Goal: Communication & Community: Answer question/provide support

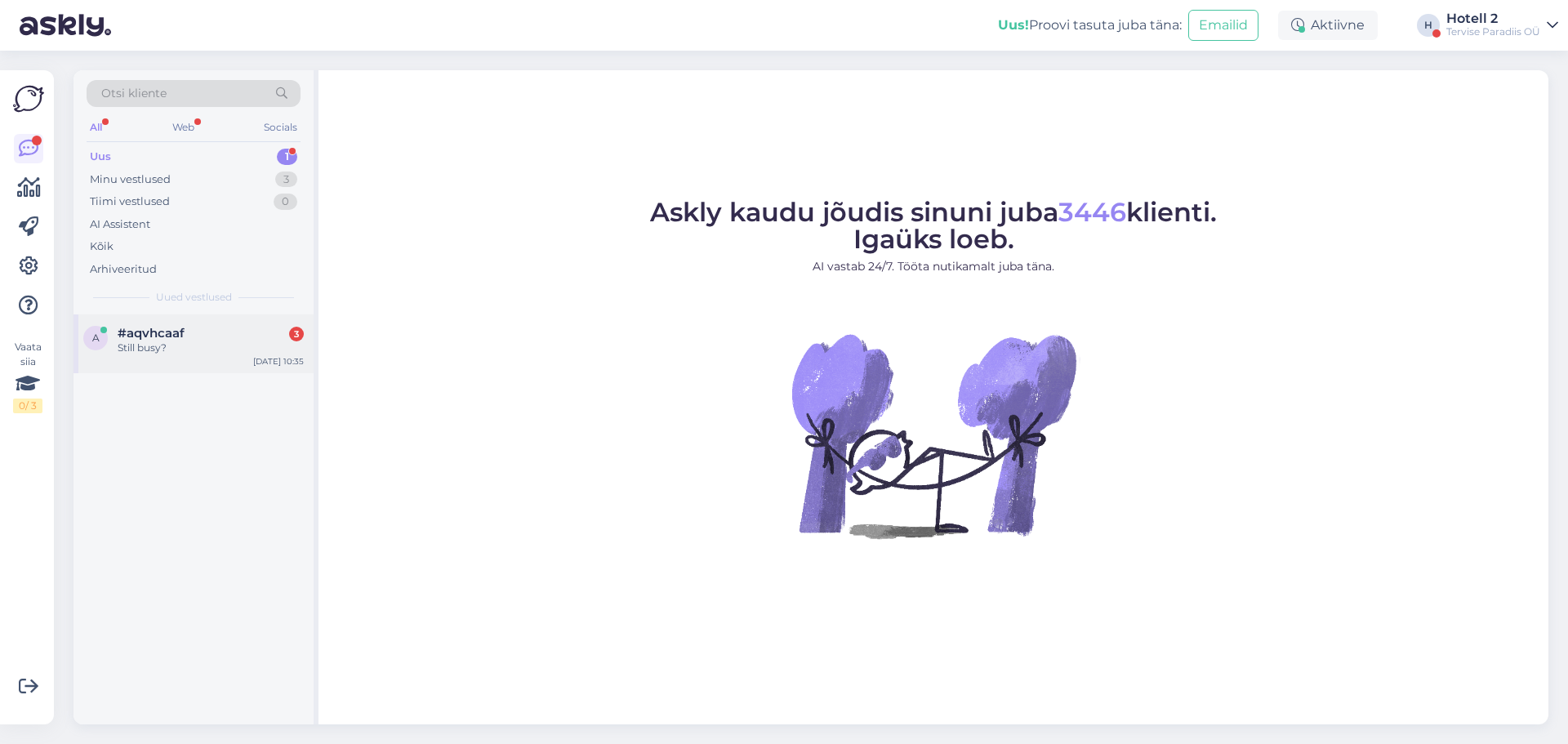
click at [237, 347] on div "Still busy?" at bounding box center [210, 348] width 186 height 14
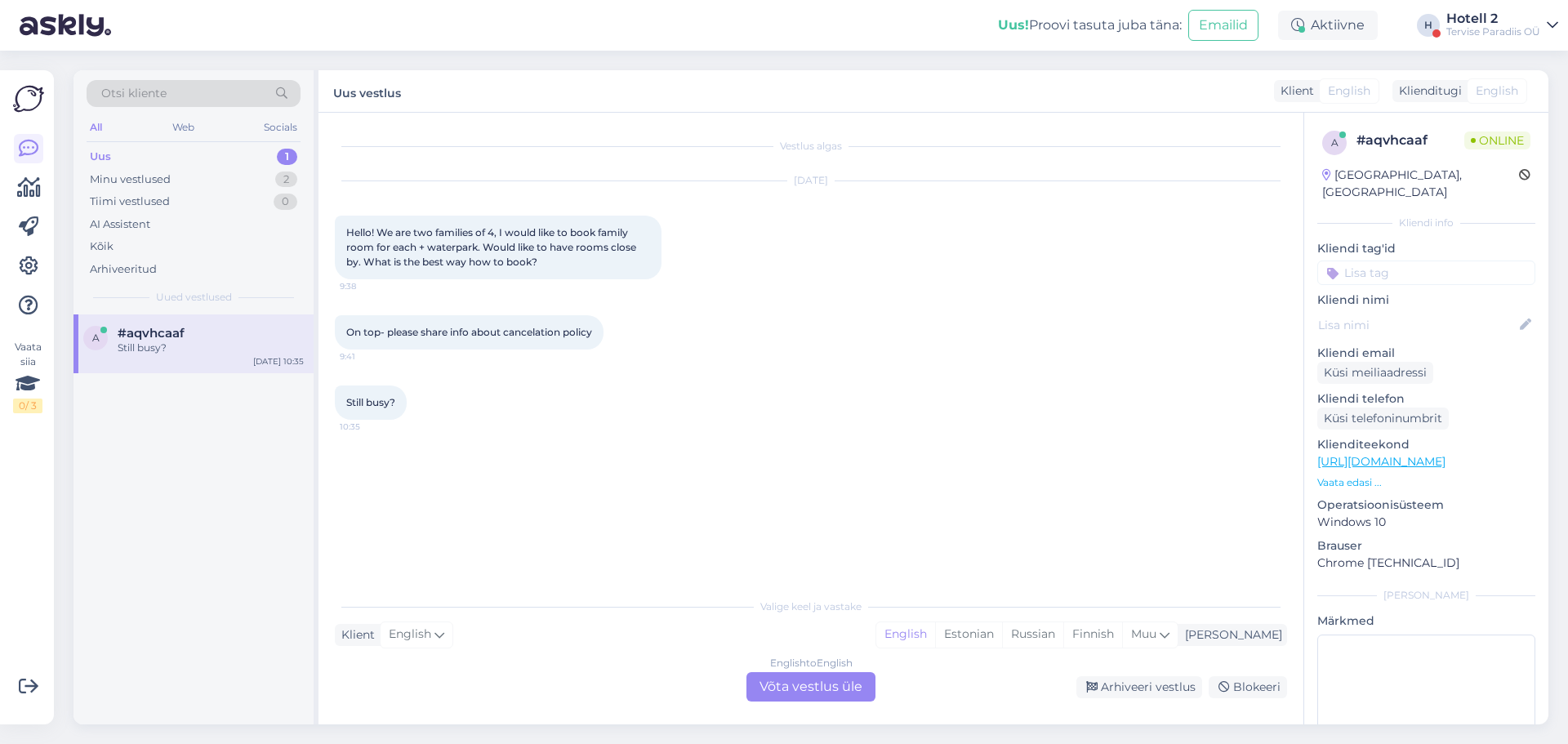
click at [776, 689] on div "English to English Võta vestlus üle" at bounding box center [811, 687] width 129 height 30
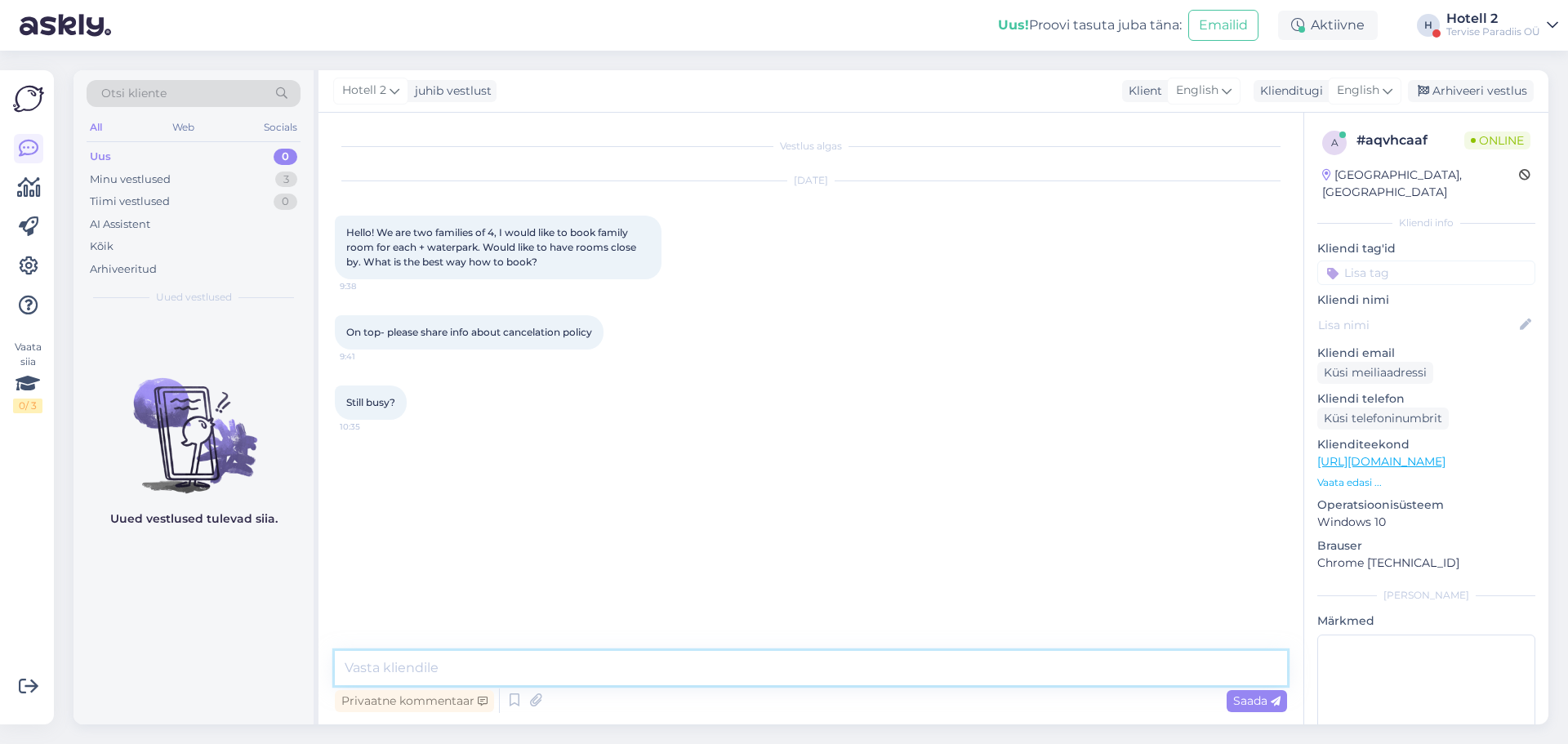
click at [673, 662] on textarea at bounding box center [812, 668] width 953 height 34
type textarea "h"
click at [1385, 97] on icon at bounding box center [1388, 90] width 10 height 18
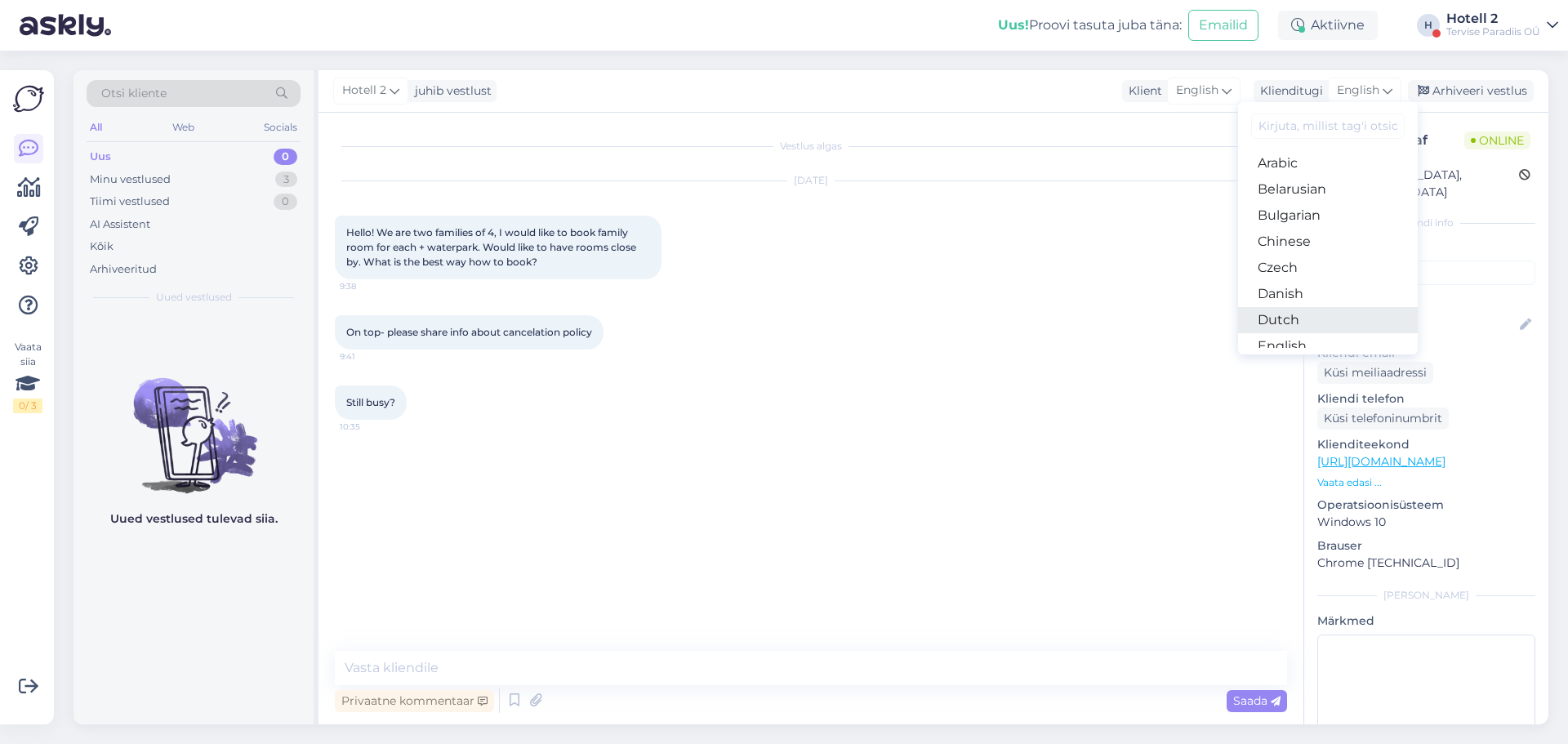
scroll to position [82, 0]
click at [1320, 292] on link "Estonian" at bounding box center [1328, 291] width 180 height 26
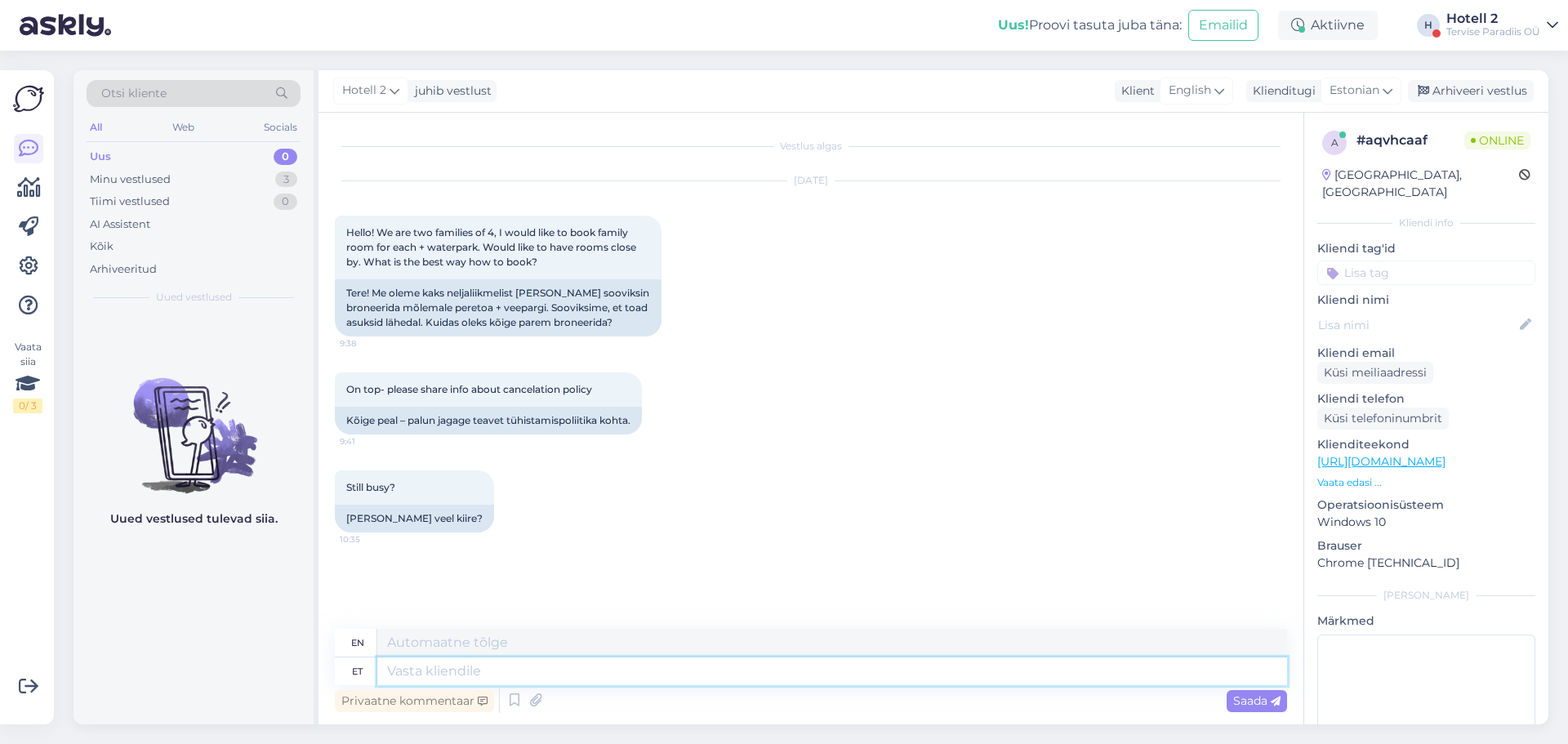
click at [544, 670] on textarea at bounding box center [832, 671] width 910 height 28
type textarea "Tere!"
type textarea "Hello!"
type textarea "Tere! Kõige pa"
type textarea "Hello! Most"
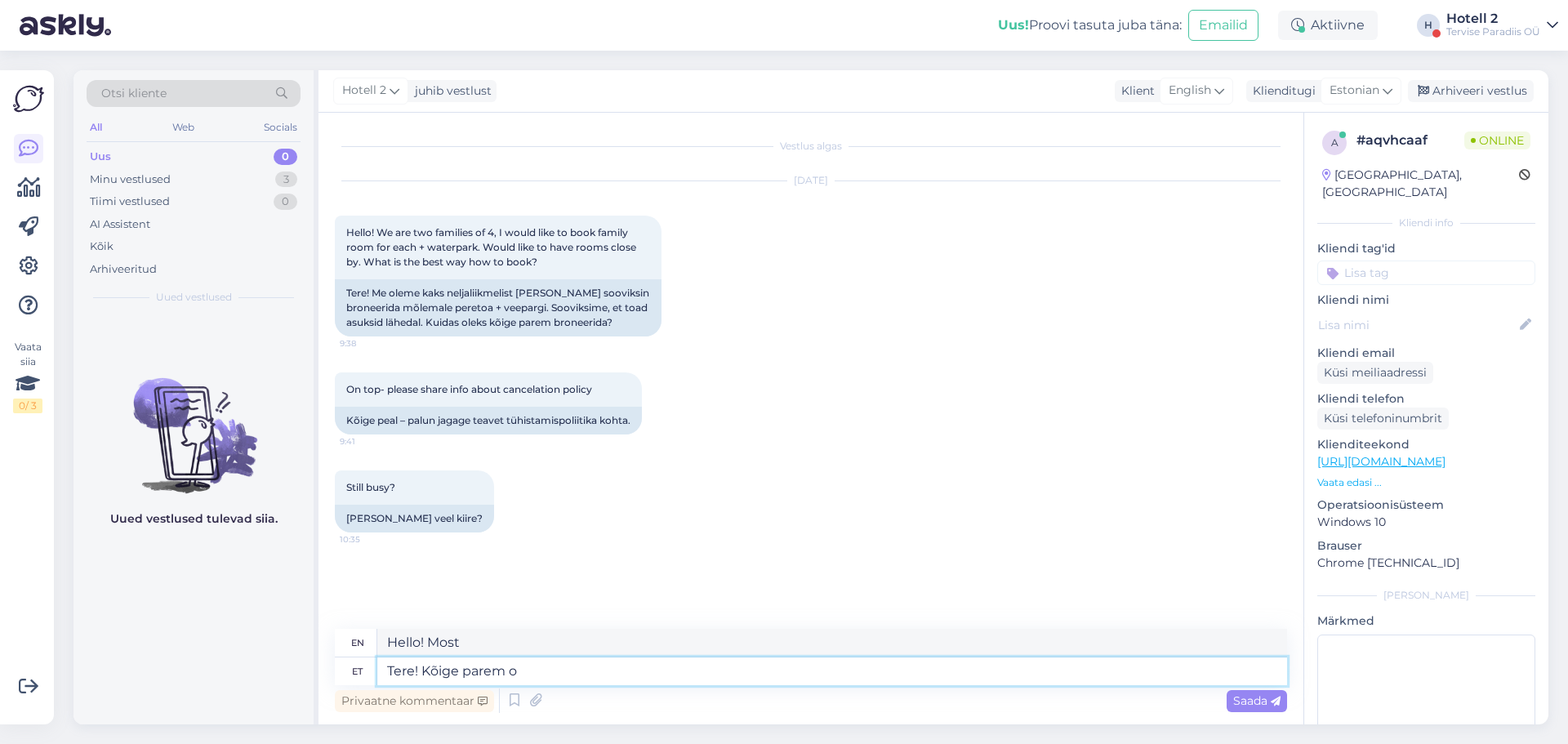
type textarea "Tere! Kõige parem ol"
type textarea "Hello! All the best"
type textarea "Tere! Kõige parem oleks b"
type textarea "Hello! It would be best"
type textarea "Tere! Kõige parem oleks broneerida m"
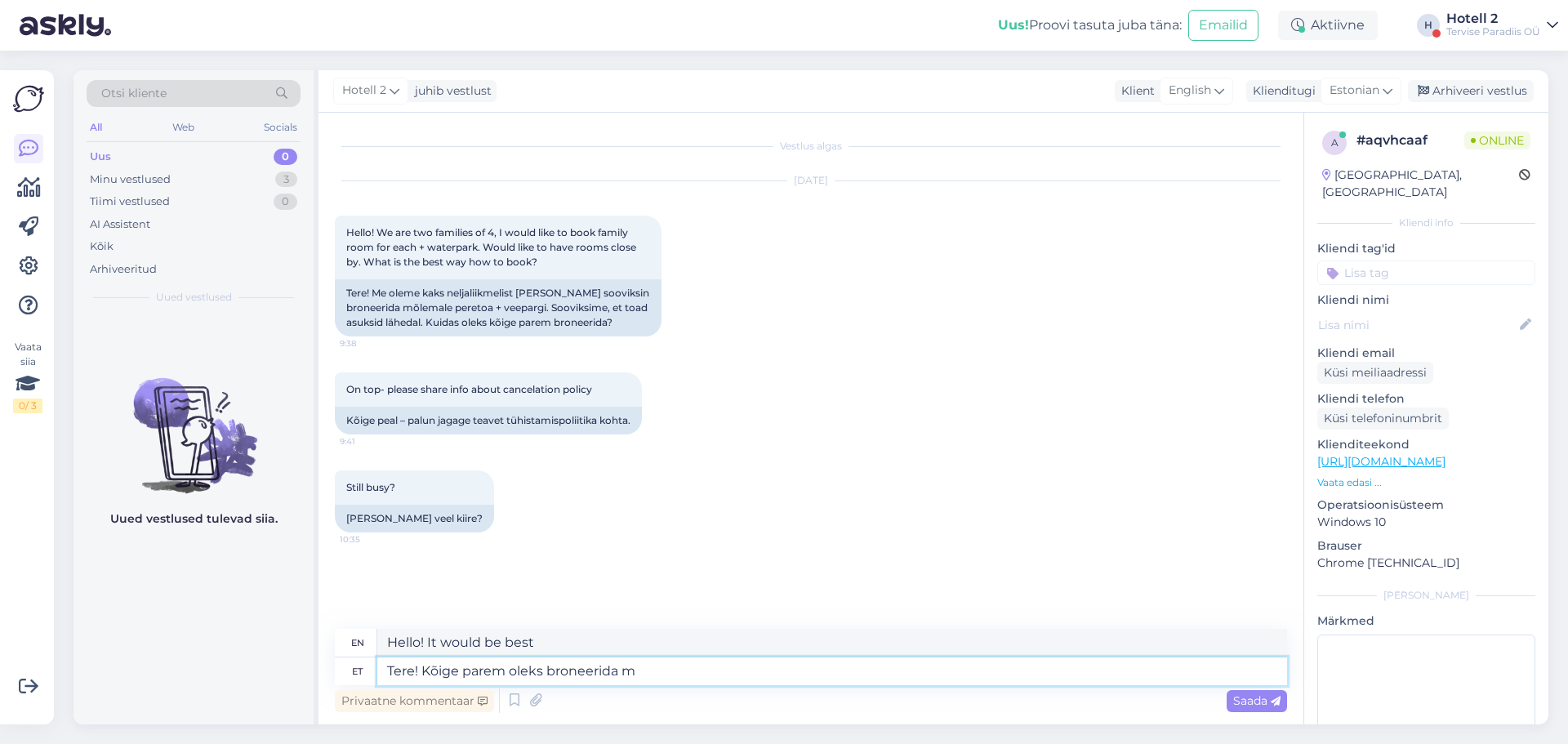
type textarea "Hello! It would be best to make a reservation."
type textarea "Tere! Kõige parem oleks broneerida meie k"
type textarea "Hello! It would be best to book our"
type textarea "Tere! Kõige parem oleks broneerida meie kodulehel"
type textarea "Hello! It would be best to book on our website"
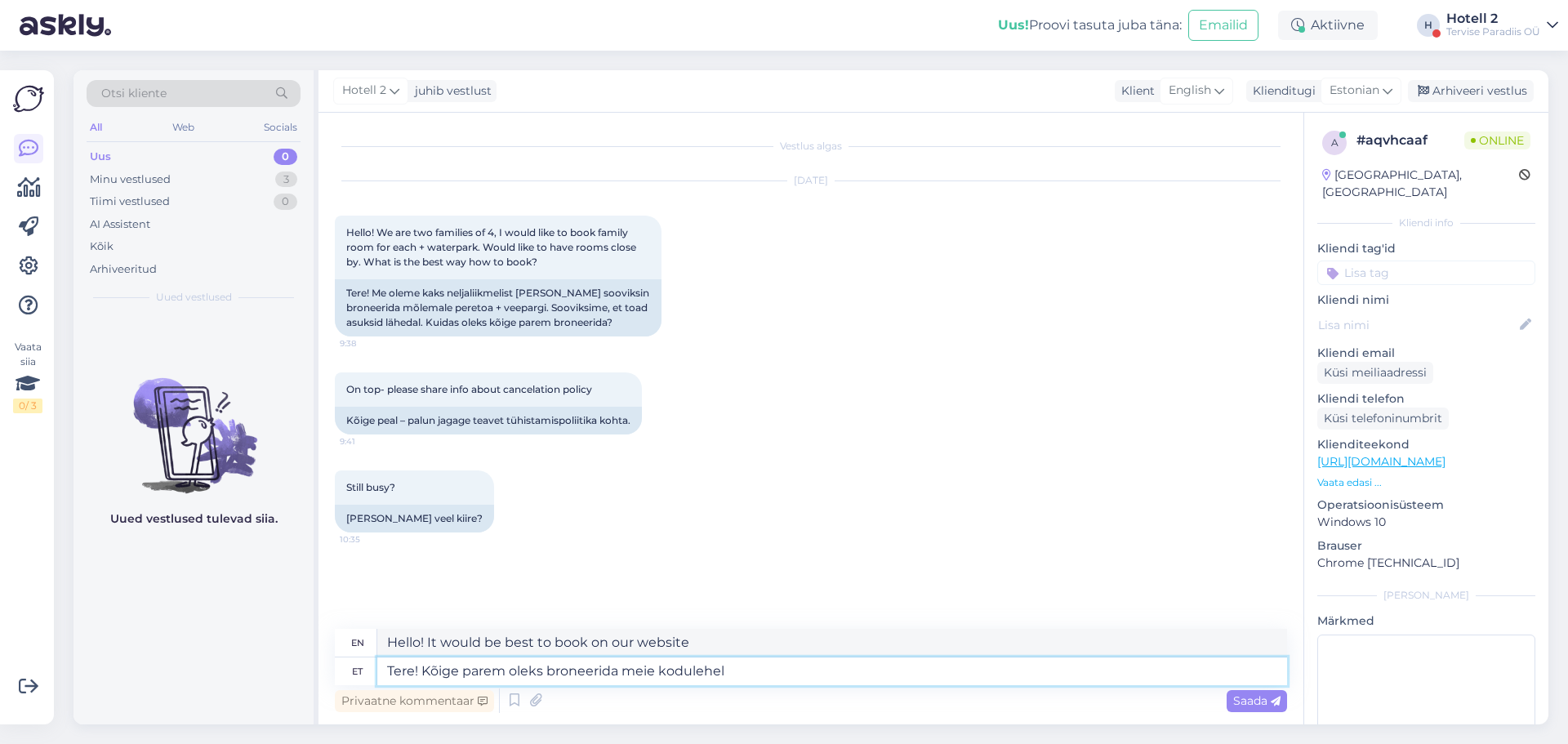
paste textarea "[URL][DOMAIN_NAME]"
type textarea "Tere! Kõige parem oleks broneerida meie kodulehel [URL][DOMAIN_NAME]"
type textarea "Hello! It would be best to book on our website [URL][DOMAIN_NAME] !/accommodati…"
type textarea "Tere! Kõige parem oleks broneerida meie kodulehel [URL][DOMAIN_NAME] või s"
type textarea "Hello! It would be best to book on our website [URL][DOMAIN_NAME] !/accommodati…"
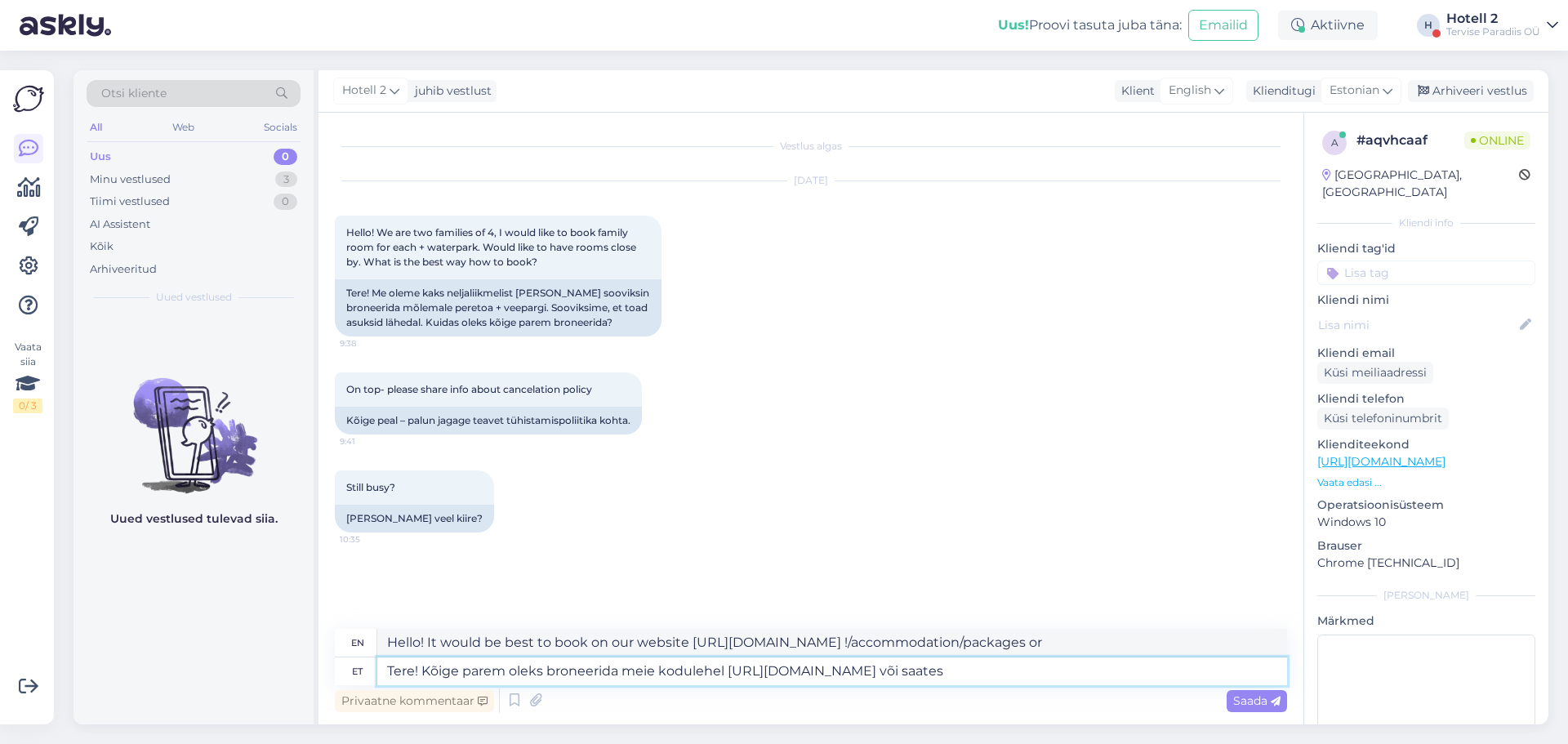
type textarea "Tere! Kõige parem oleks broneerida meie kodulehel [URL][DOMAIN_NAME] või saates"
type textarea "Hello! It would be best to book on our website [URL][DOMAIN_NAME] !/accommodati…"
type textarea "Tere! Kõige parem oleks broneerida meie kodulehel [URL][DOMAIN_NAME] või saates…"
type textarea "Hello! It would be best to book on our website [URL][DOMAIN_NAME] !/accommodati…"
type textarea "Tere! Kõige parem oleks broneerida meie kodulehel [URL][DOMAIN_NAME] või saates…"
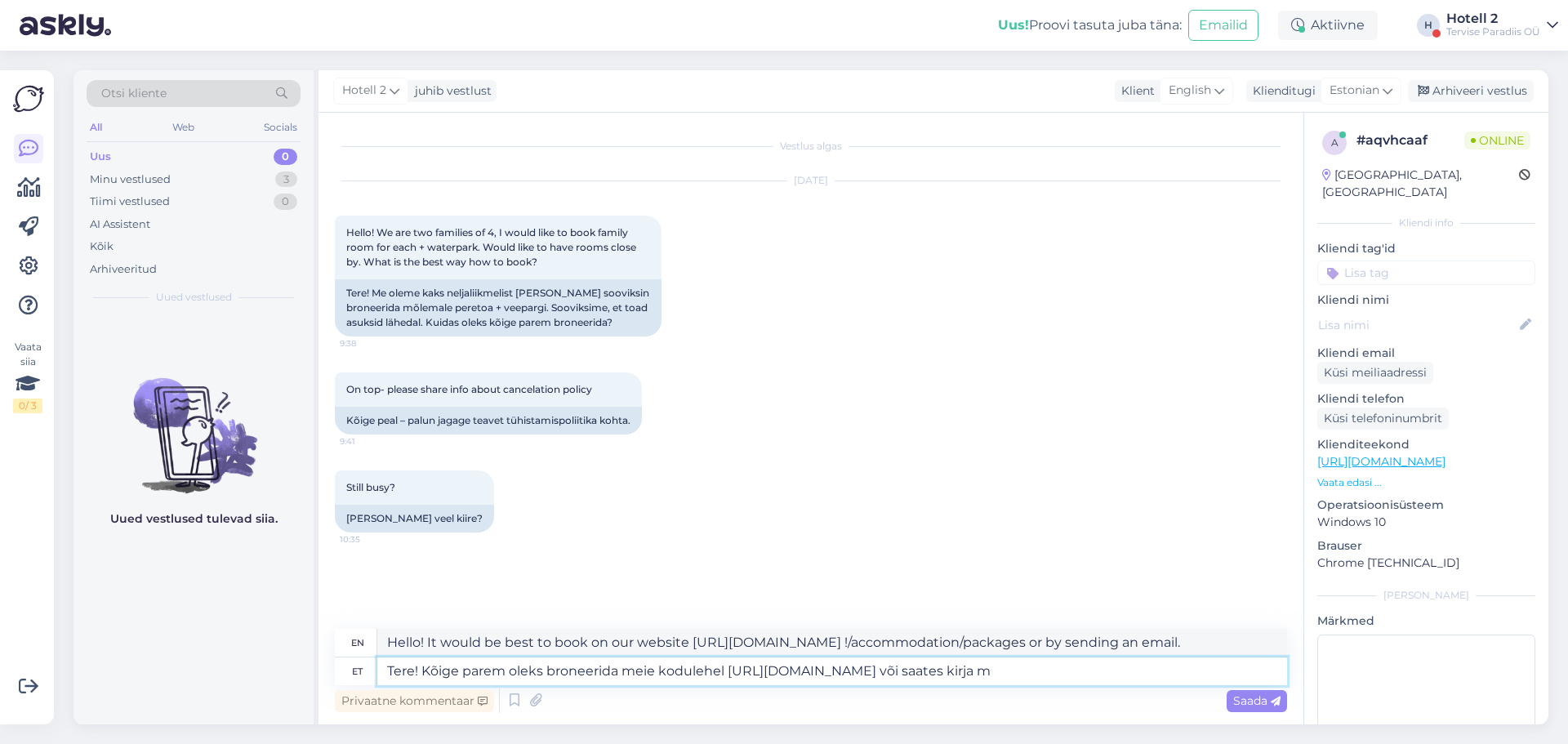
type textarea "Hello! It would be best to book on our website [URL][DOMAIN_NAME] !/accommodati…"
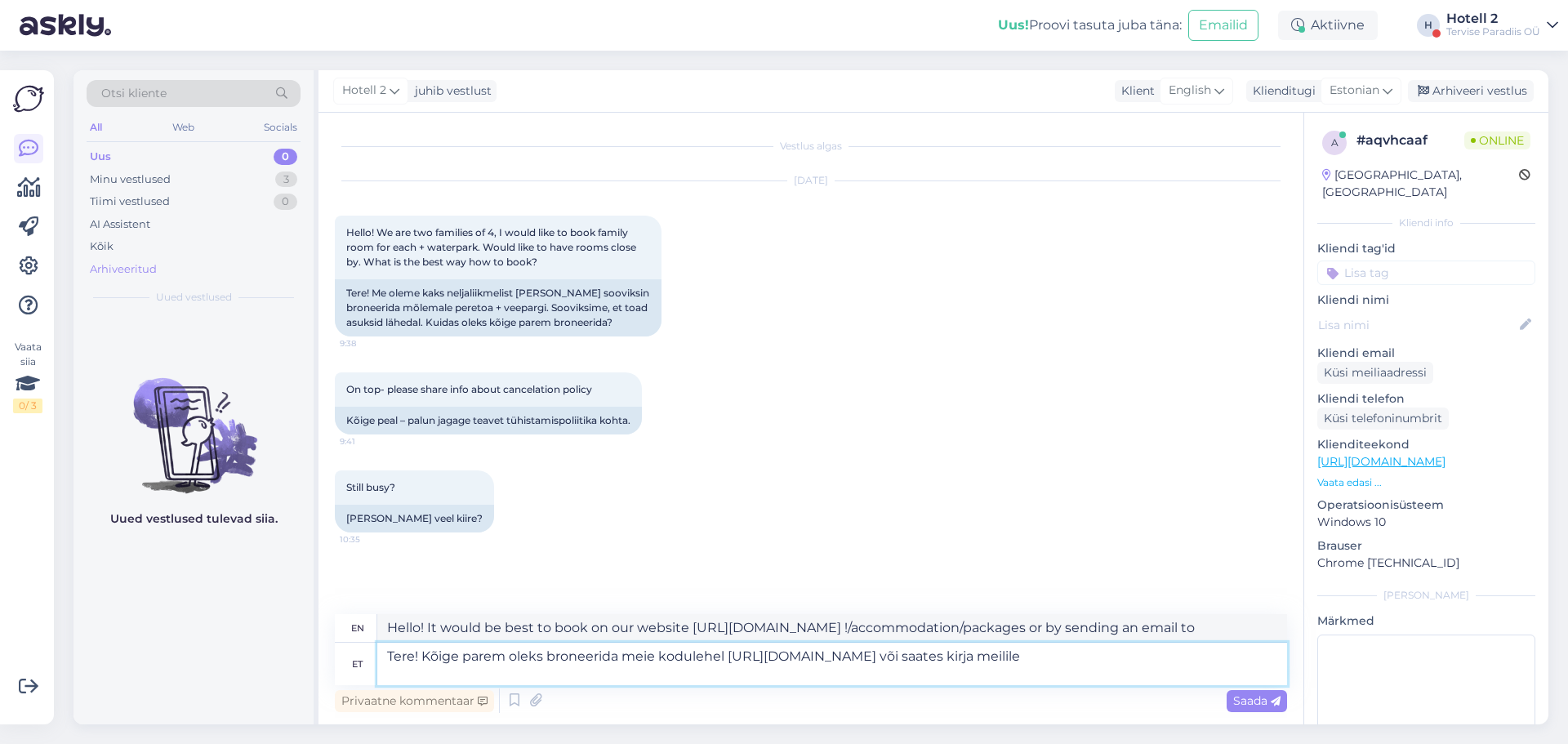
type textarea "Tere! Kõige parem oleks broneerida meie kodulehel [URL][DOMAIN_NAME] või saates…"
click at [146, 273] on div "Arhiveeritud" at bounding box center [123, 269] width 67 height 16
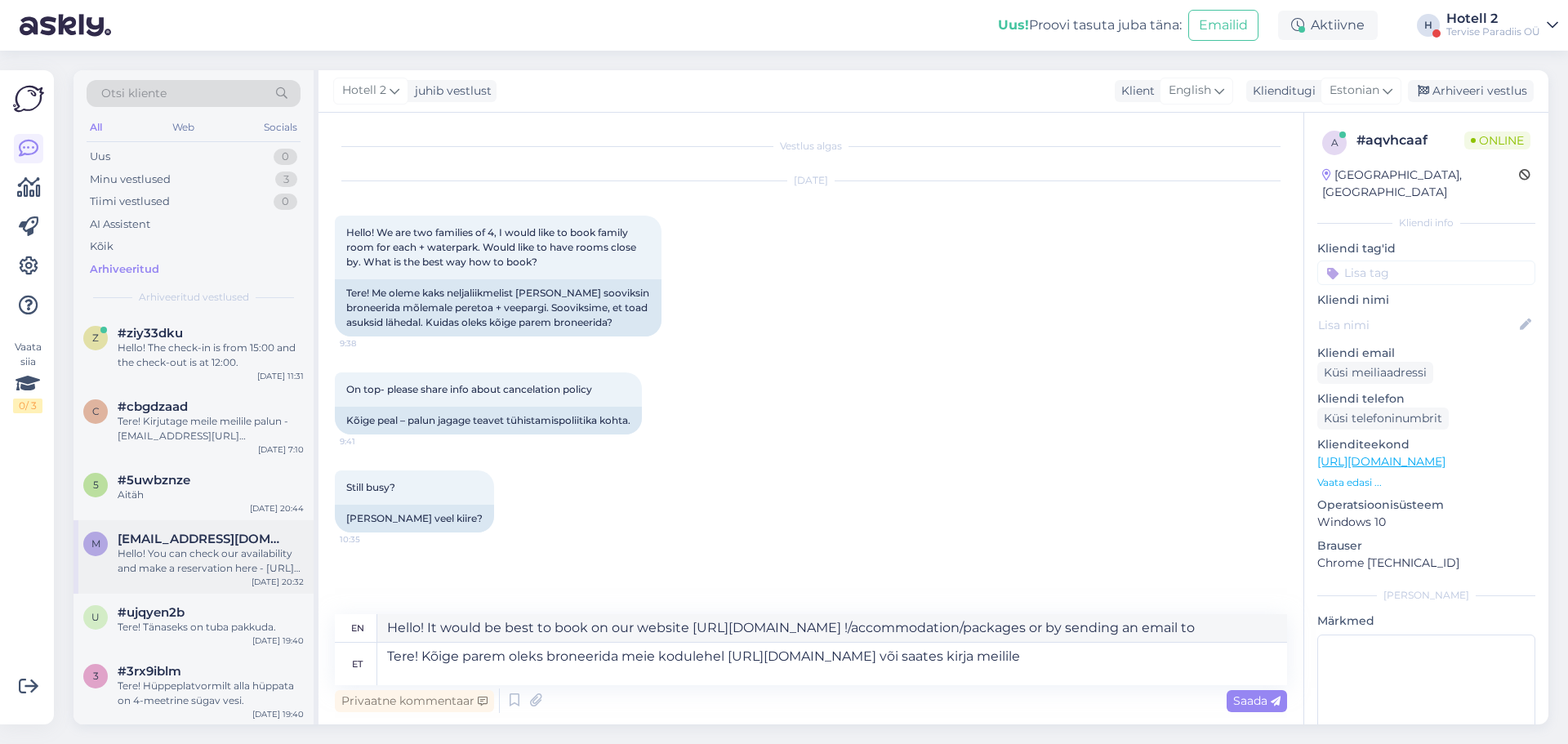
click at [261, 572] on div "Hello! You can check our availability and make a reservation here - [URL][DOMAI…" at bounding box center [210, 561] width 186 height 30
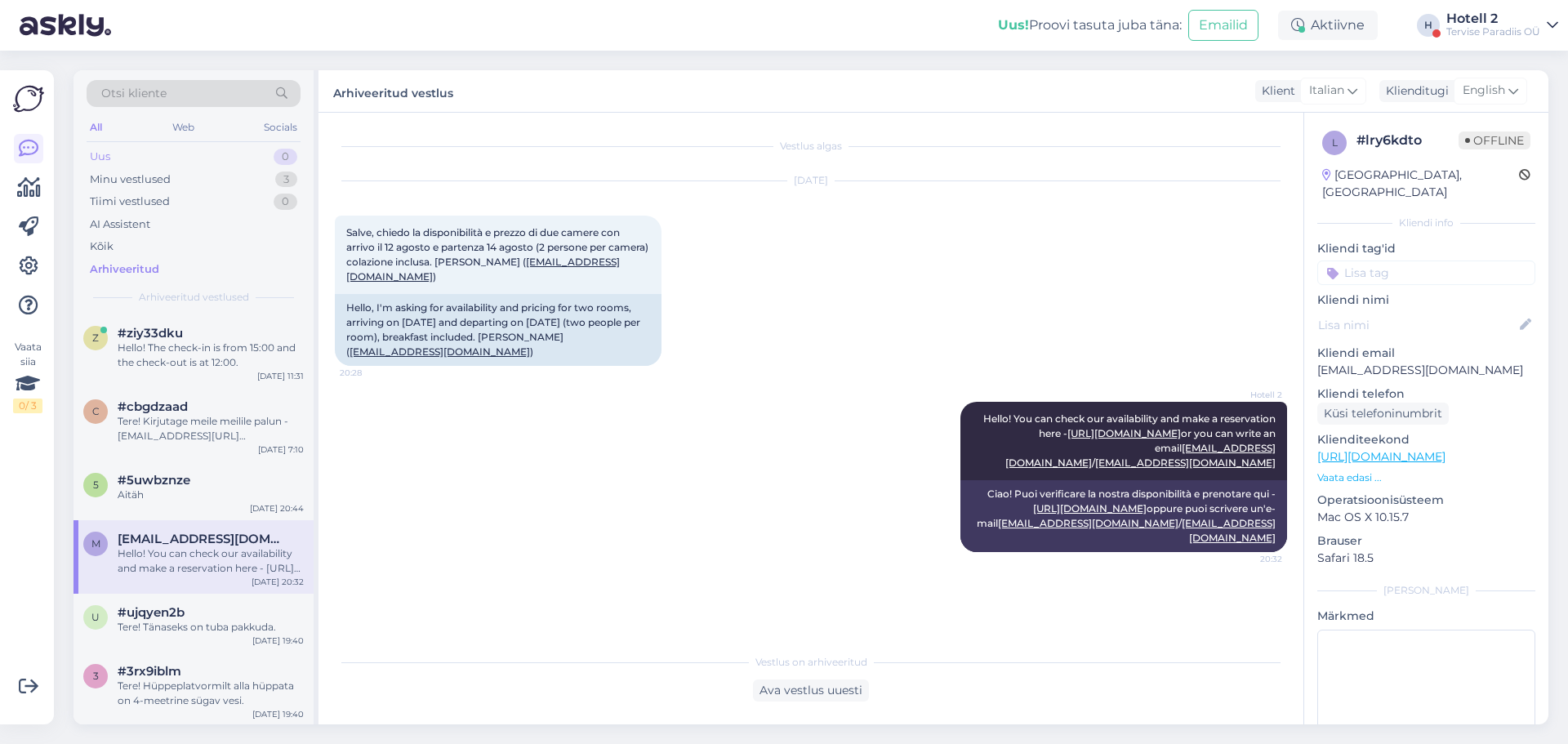
click at [182, 160] on div "Uus 0" at bounding box center [193, 157] width 214 height 23
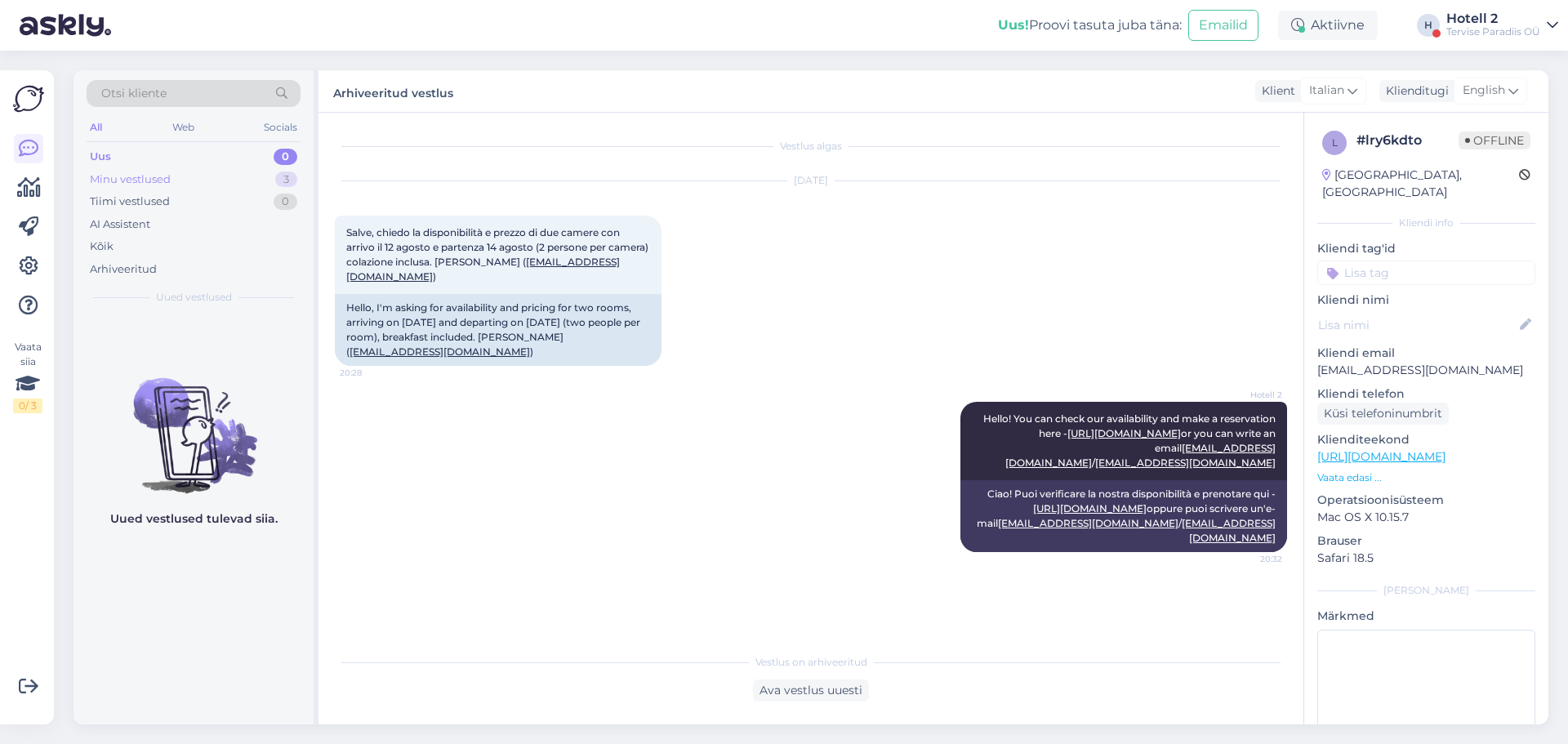
click at [237, 171] on div "Minu vestlused 3" at bounding box center [193, 180] width 214 height 23
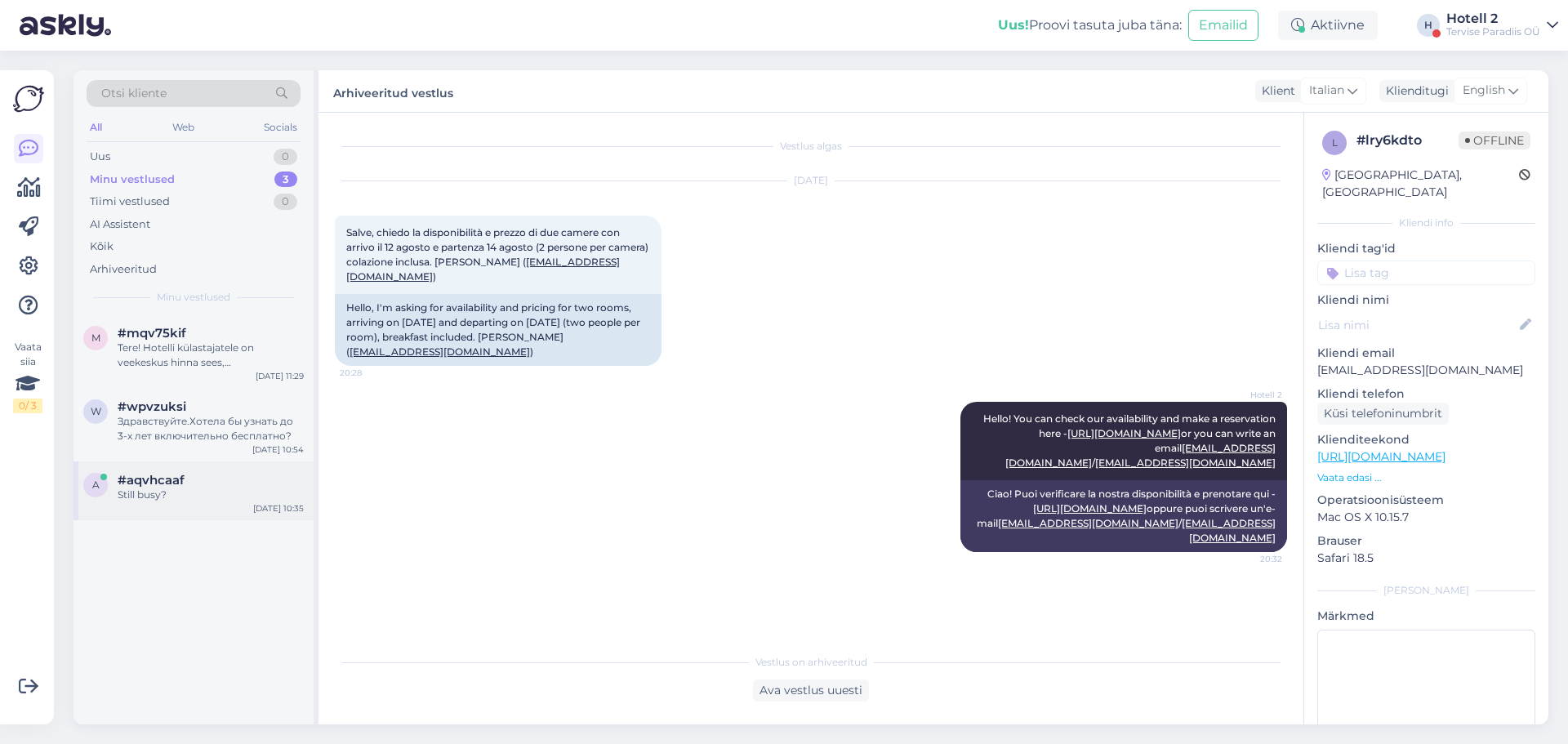
click at [237, 518] on div "a #aqvhcaaf Still busy? [DATE] 10:35" at bounding box center [193, 491] width 240 height 59
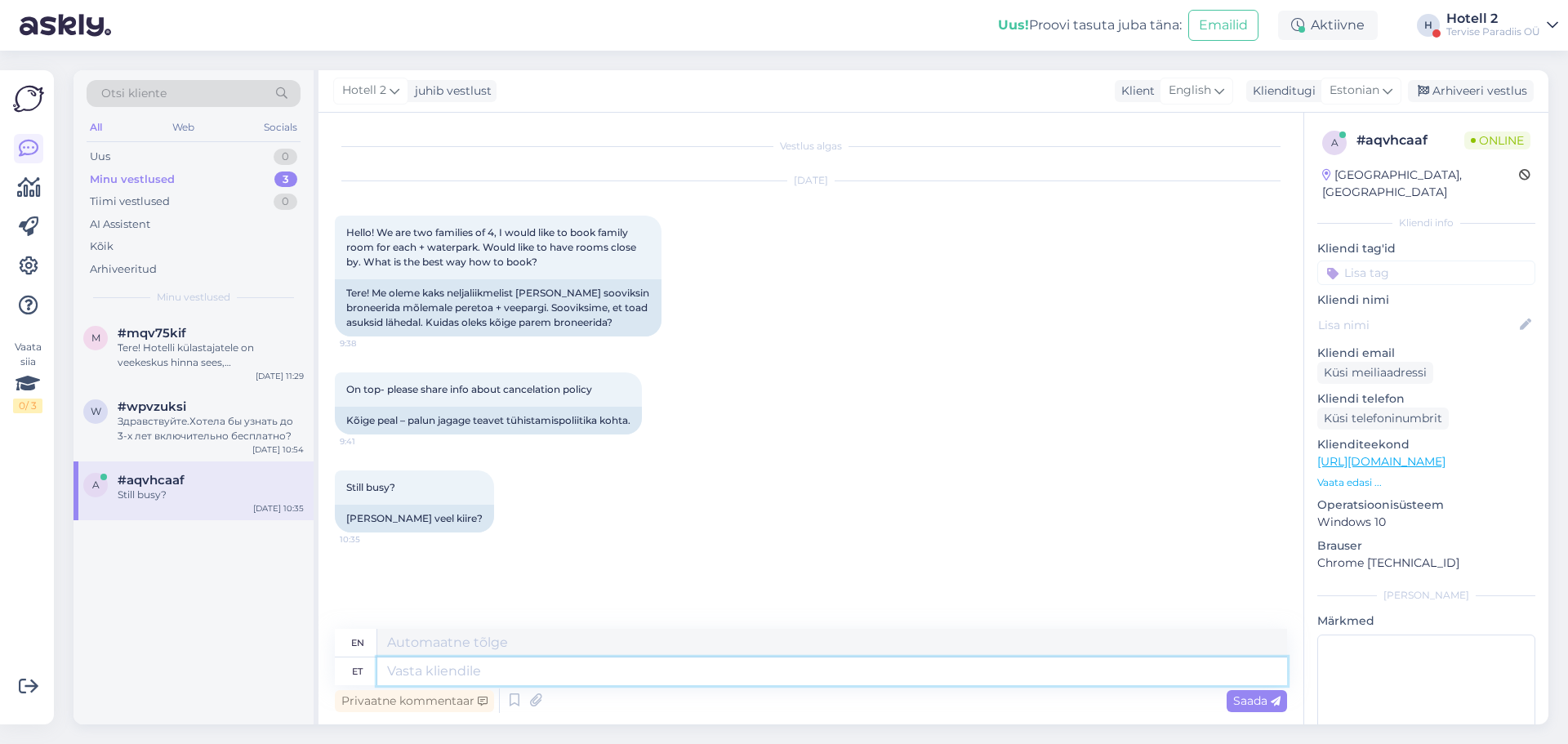
click at [783, 660] on textarea at bounding box center [832, 671] width 910 height 28
type textarea "Tere!"
type textarea "Hello!"
type textarea "Tere! Kõige p"
type textarea "Hello! Most"
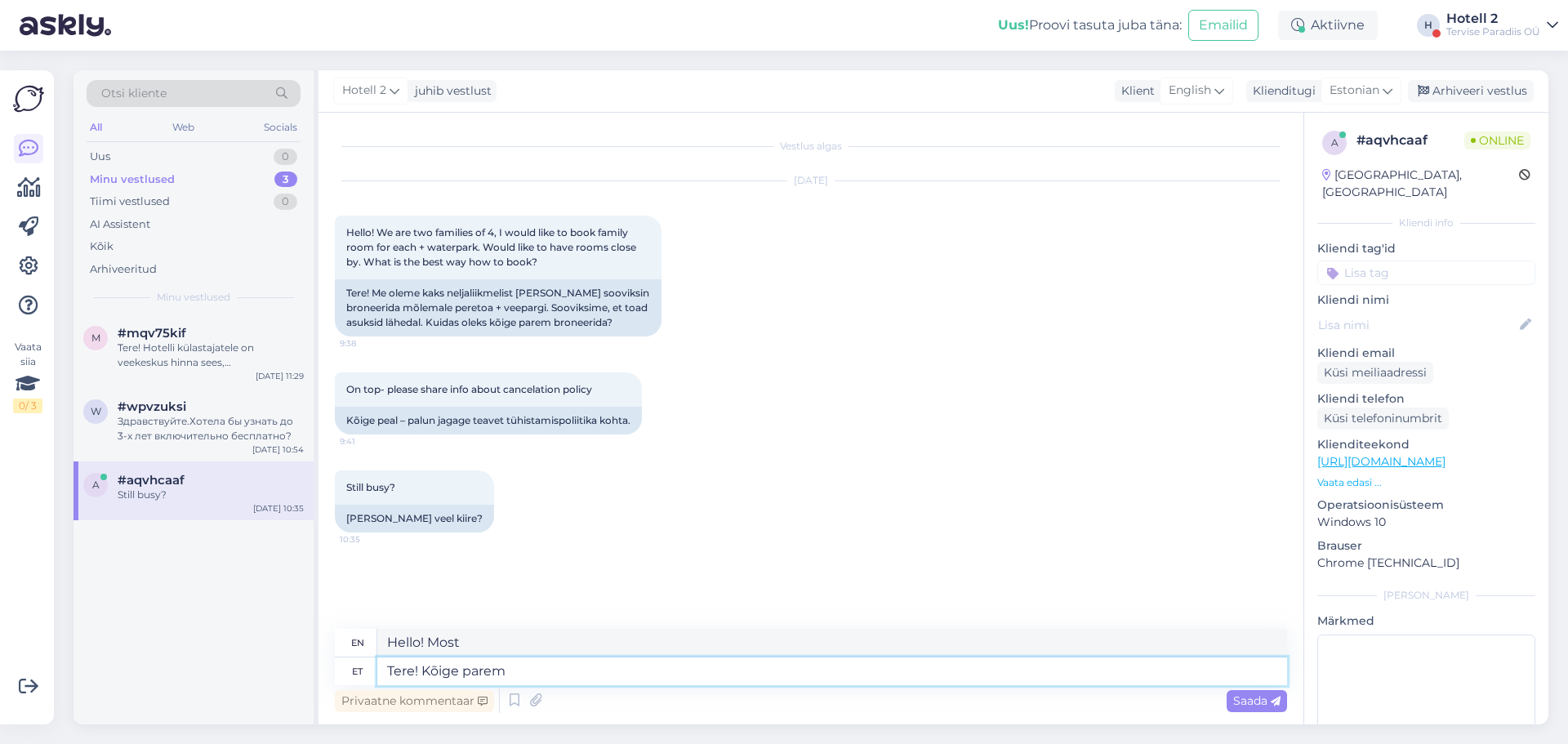
type textarea "Tere! Kõige parem o"
type textarea "Hello! All the best"
type textarea "Tere! Kõige parem oleks"
type textarea "Hello! It would be best"
type textarea "Tere! Kõige parem oleks broneerida"
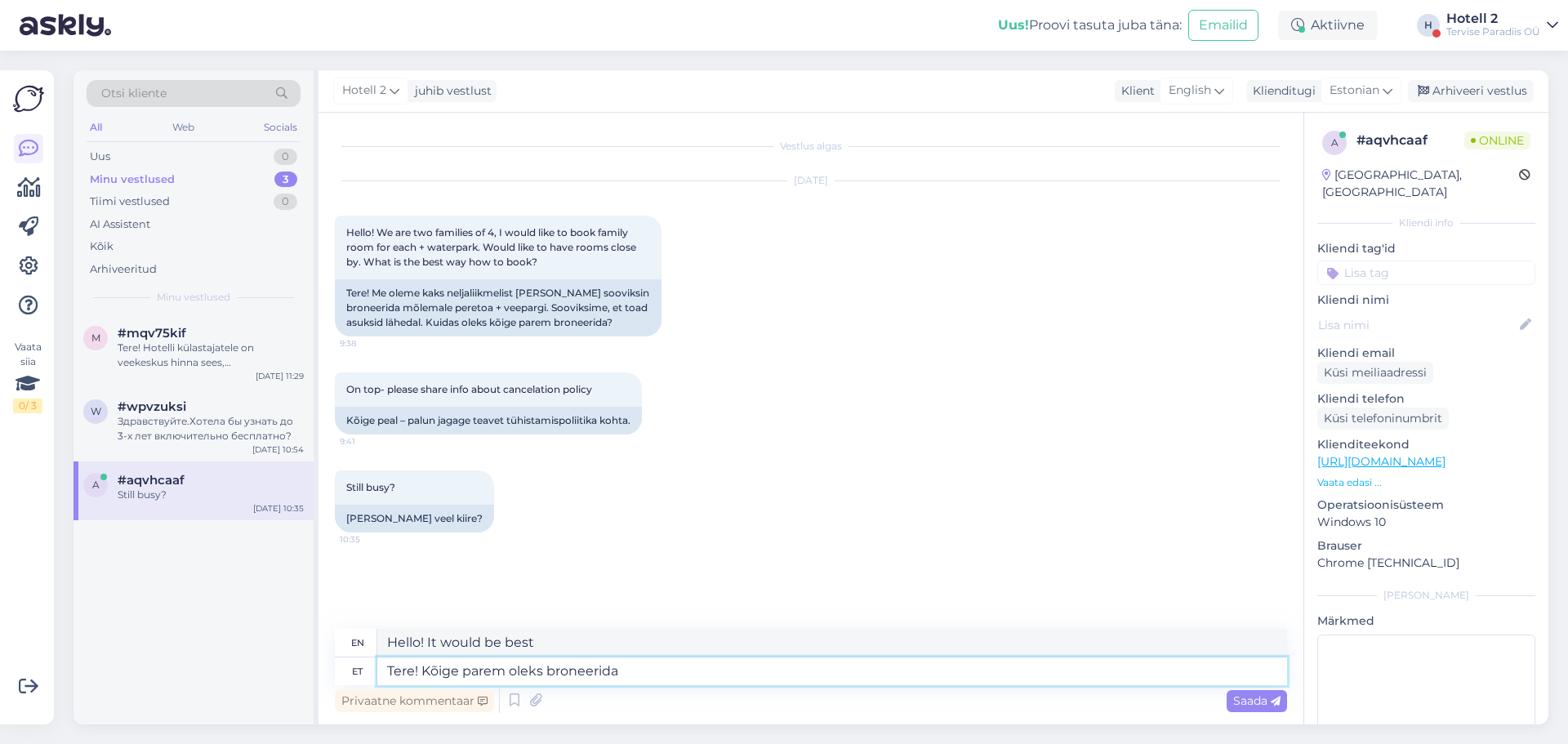
type textarea "Hello! It would be best to make a reservation."
type textarea "Tere! Kõige parem oleks broneerida meie"
type textarea "Hello! It would be best to book our"
type textarea "Tere! Kõige parem oleks broneerida meie kodulehel"
type textarea "Hello! It would be best to book on our website"
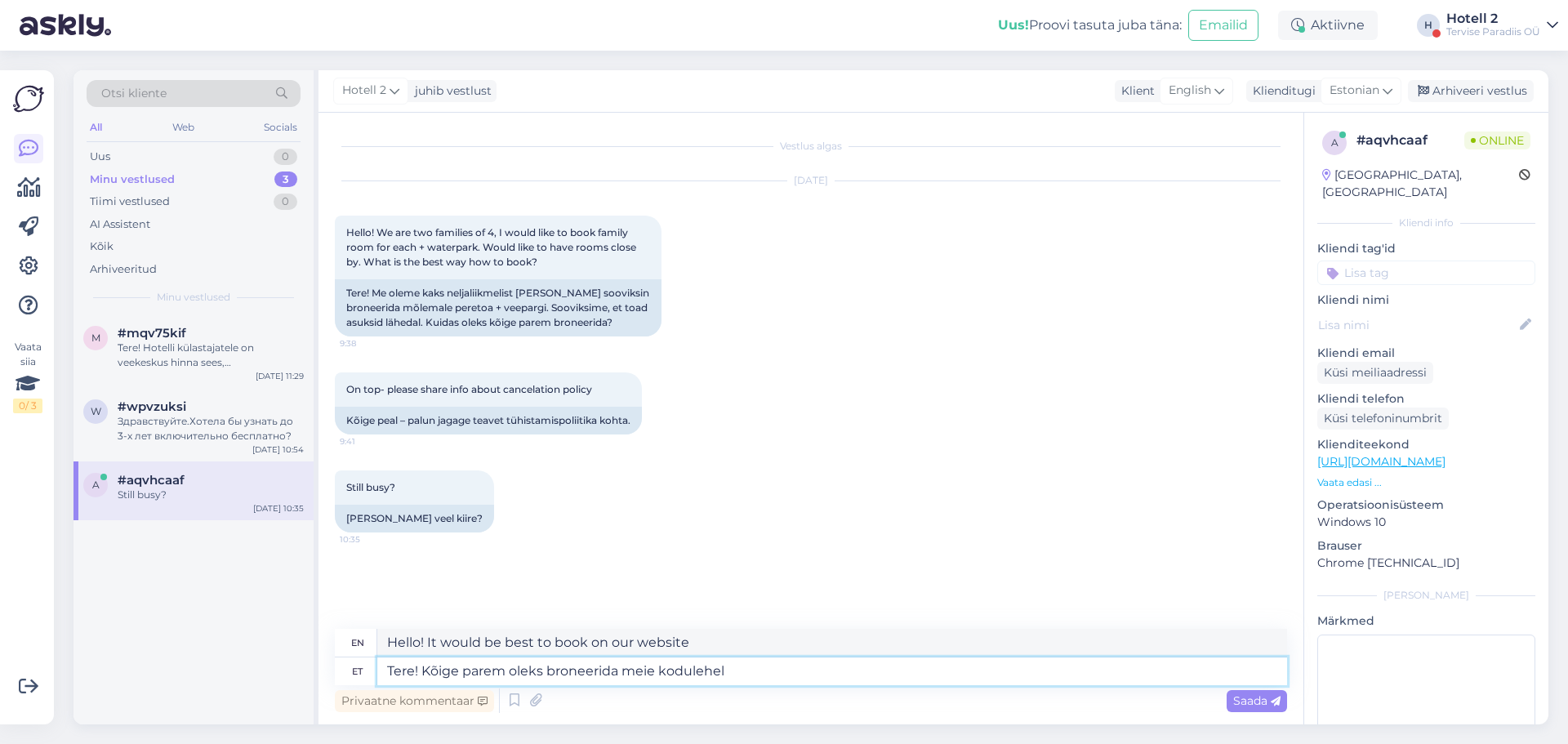
paste textarea "[URL][DOMAIN_NAME]"
type textarea "Tere! Kõige parem oleks broneerida meie kodulehel [URL][DOMAIN_NAME]"
type textarea "Hello! It would be best to book on our website [URL][DOMAIN_NAME] !/accommodati…"
type textarea "Tere! Kõige parem oleks broneerida meie kodulehel [URL][DOMAIN_NAME] või"
type textarea "Hello! It would be best to book on our website [URL][DOMAIN_NAME] !/accommodati…"
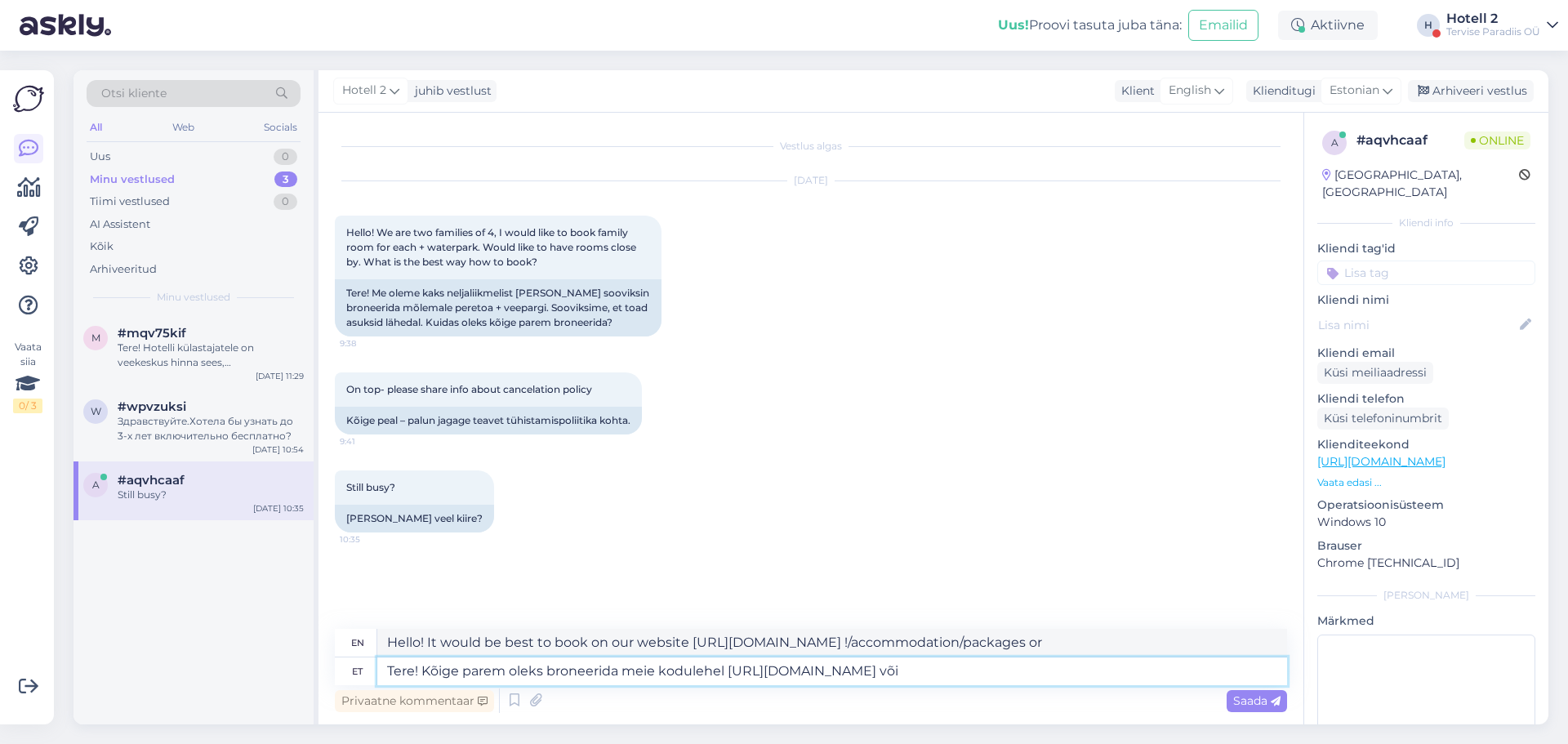
type textarea "Tere! Kõige parem oleks broneerida meie kodulehel [URL][DOMAIN_NAME] või m"
type textarea "Hello! It would be best to book on our website [URL][DOMAIN_NAME] !/accommodati…"
type textarea "Tere! Kõige parem oleks broneerida meie kodulehel [URL][DOMAIN_NAME] või me"
type textarea "Hello! It would be best to book on our website [URL][DOMAIN_NAME] !/accommodati…"
type textarea "Tere! Kõige parem oleks broneerida meie kodulehel [URL][DOMAIN_NAME] või"
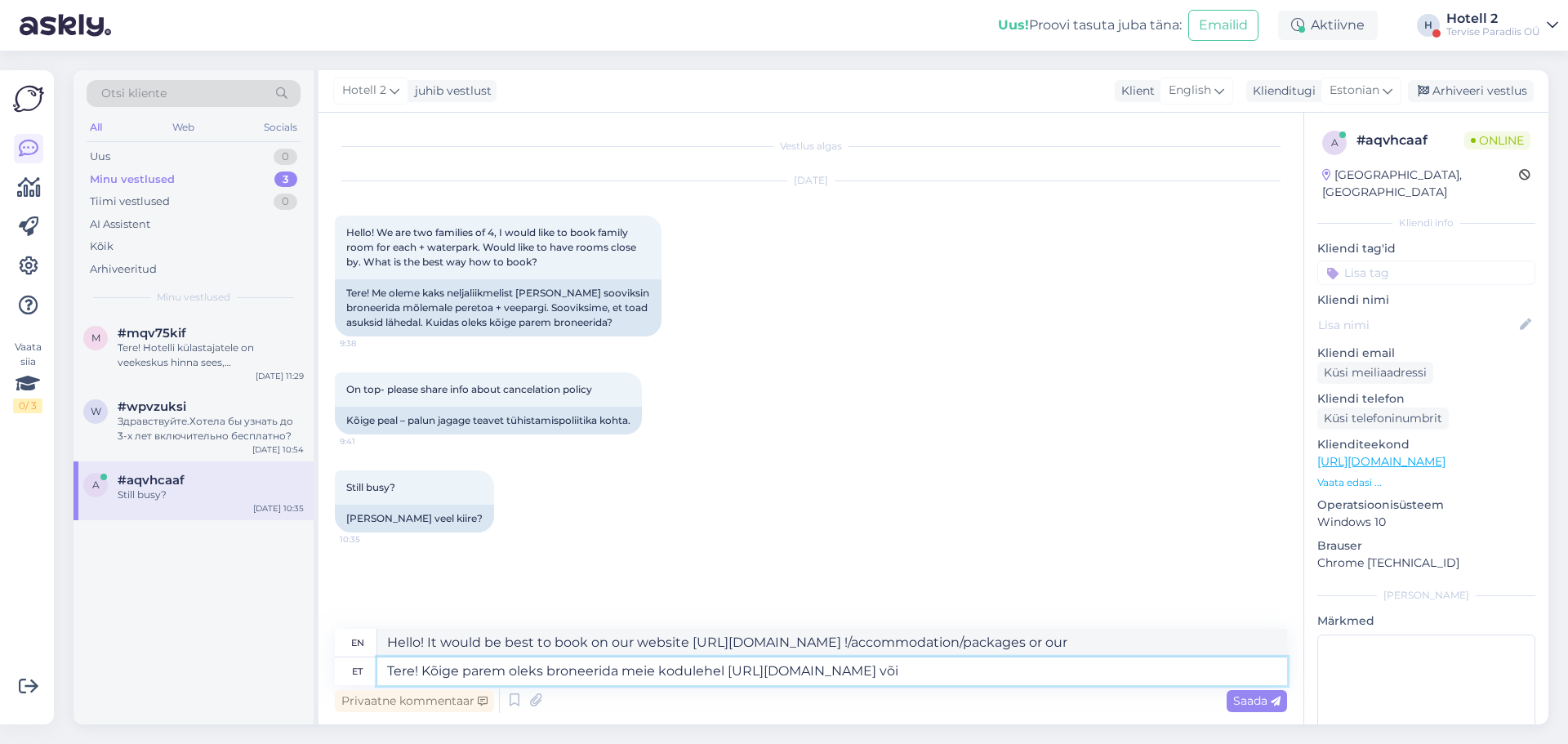
type textarea "Hello! It would be best to book on our website [URL][DOMAIN_NAME] !/accommodati…"
type textarea "Tere! Kõige parem oleks broneerida meie kodulehel [URL][DOMAIN_NAME] või saata k"
type textarea "Hello! It would be best to book on our website [URL][DOMAIN_NAME] !/accommodati…"
type textarea "Tere! Kõige parem oleks broneerida meie kodulehel [URL][DOMAIN_NAME] või saata …"
type textarea "Hello! It would be best to book on our website [URL][DOMAIN_NAME] !/accommodati…"
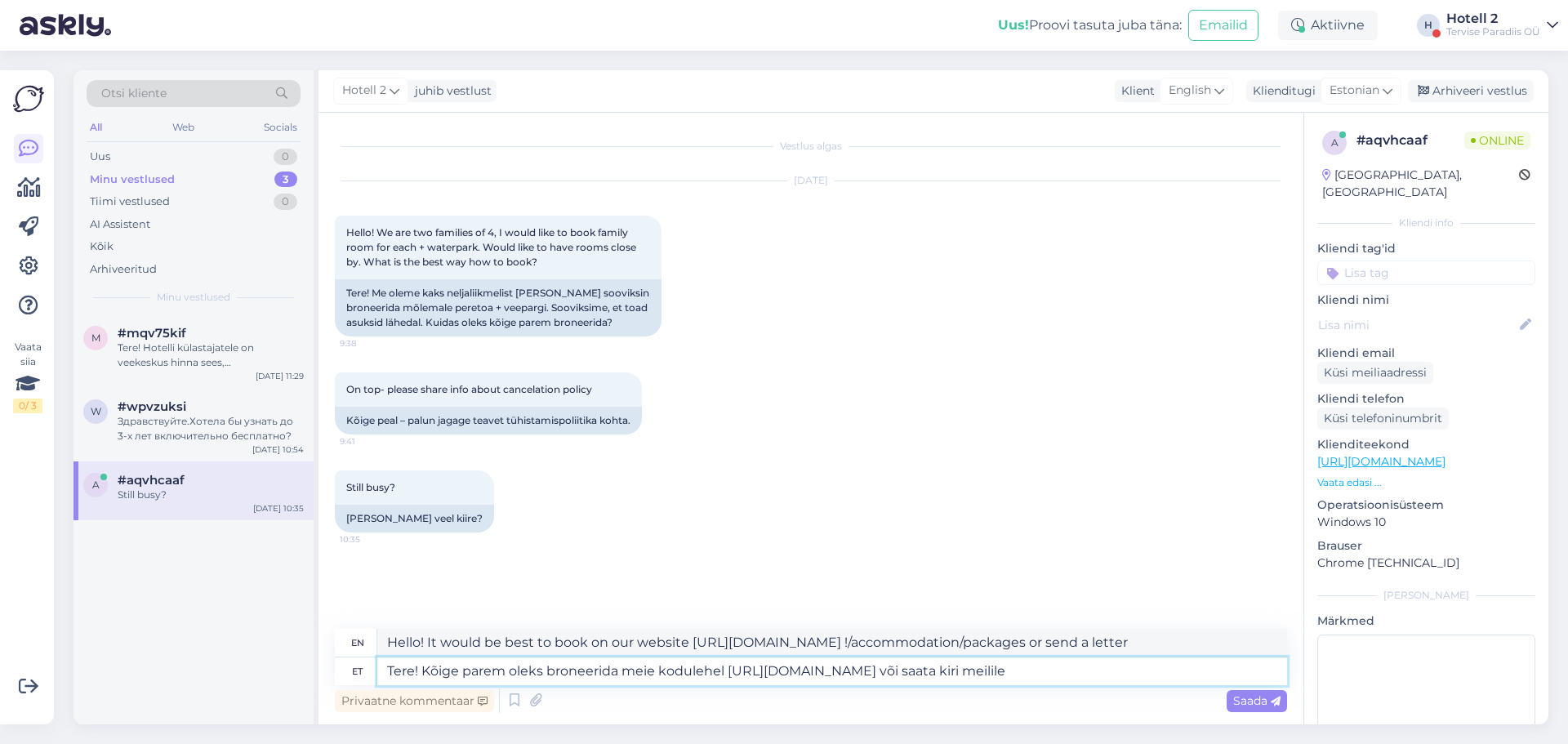
type textarea "Tere! Kõige parem oleks broneerida meie kodulehel [URL][DOMAIN_NAME] või saata …"
type textarea "Hello! It would be best to book on our website [URL][DOMAIN_NAME] !/accommodati…"
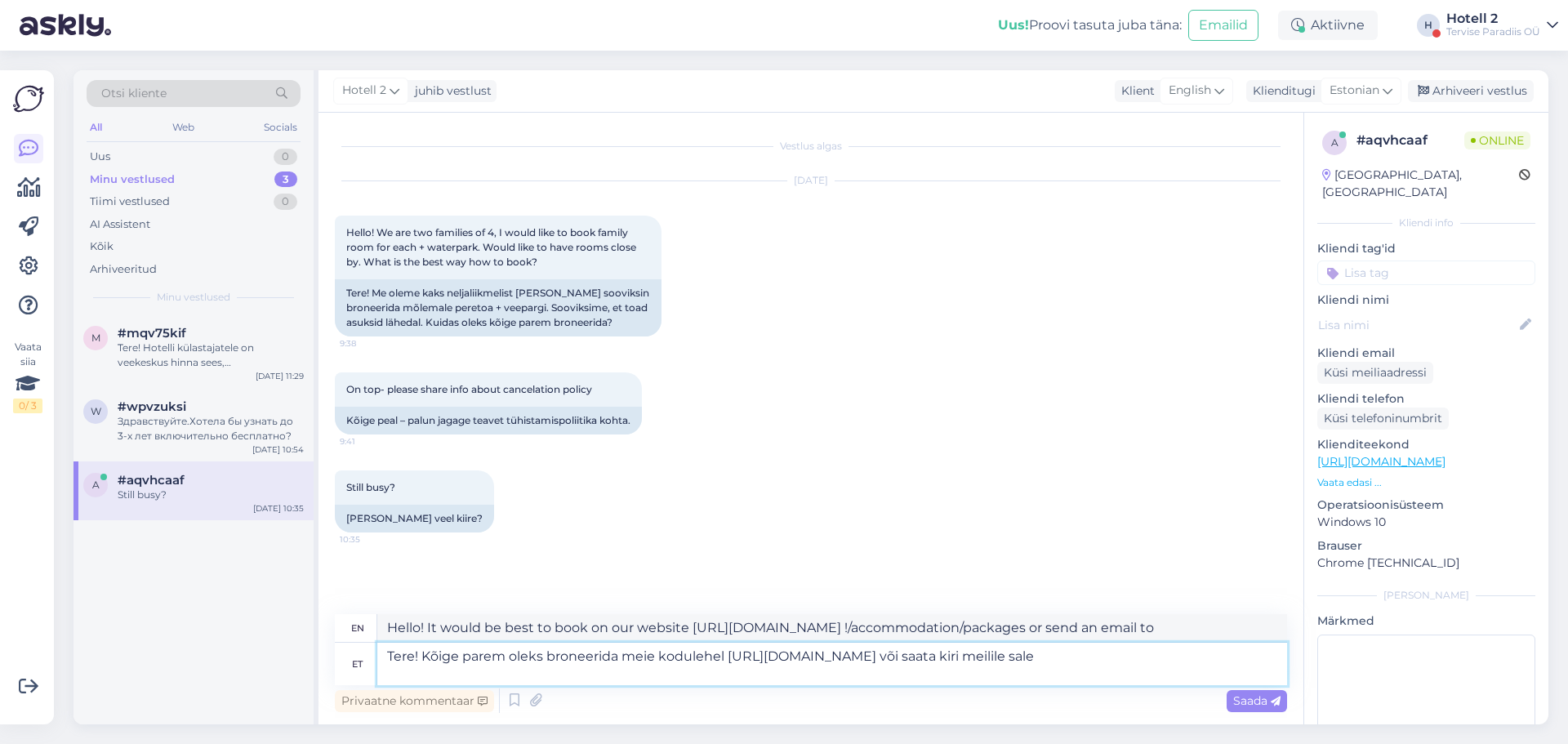
type textarea "Tere! Kõige parem oleks broneerida meie kodulehel [URL][DOMAIN_NAME] või saata …"
type textarea "Hello! It would be best to book on our website [URL][DOMAIN_NAME] !/accommodati…"
type textarea "Tere! Kõige parem oleks broneerida meie kodulehel [URL][DOMAIN_NAME] või saata …"
type textarea "Hello! It would be best to book on our website [URL][DOMAIN_NAME] !/accommodati…"
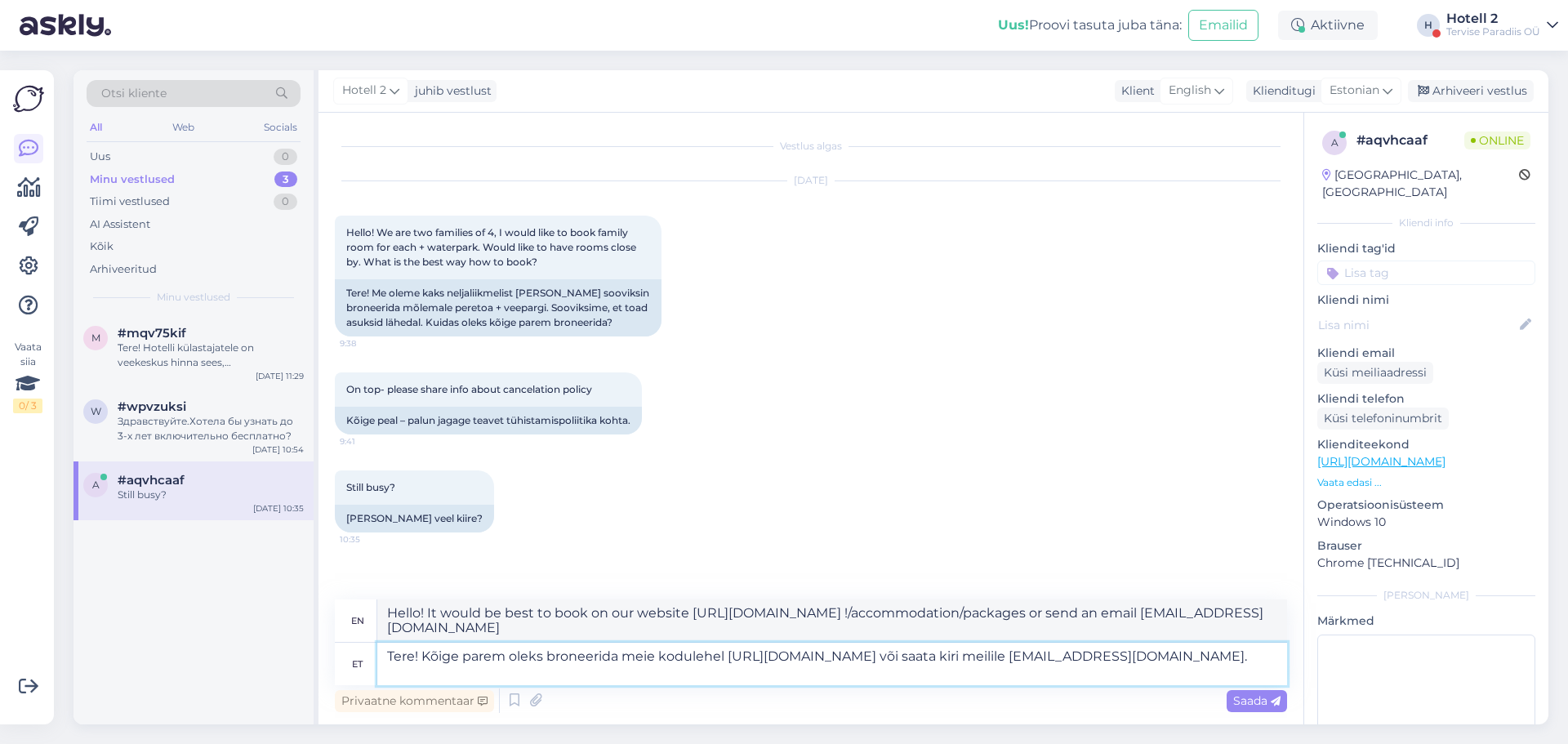
type textarea "Tere! Kõige parem oleks broneerida meie kodulehel [URL][DOMAIN_NAME] või saata …"
type textarea "Hello! It would be best to book on our website [URL][DOMAIN_NAME] !/accommodati…"
type textarea "Tere! Kõige parem oleks broneerida meie kodulehel [URL][DOMAIN_NAME] või saata …"
click at [513, 625] on textarea "Hello! It would be best to book on our website [URL][DOMAIN_NAME] !/accommodati…" at bounding box center [832, 620] width 910 height 43
paste textarea "In case of return of the advance payment Tervise Paradiis has the right to with…"
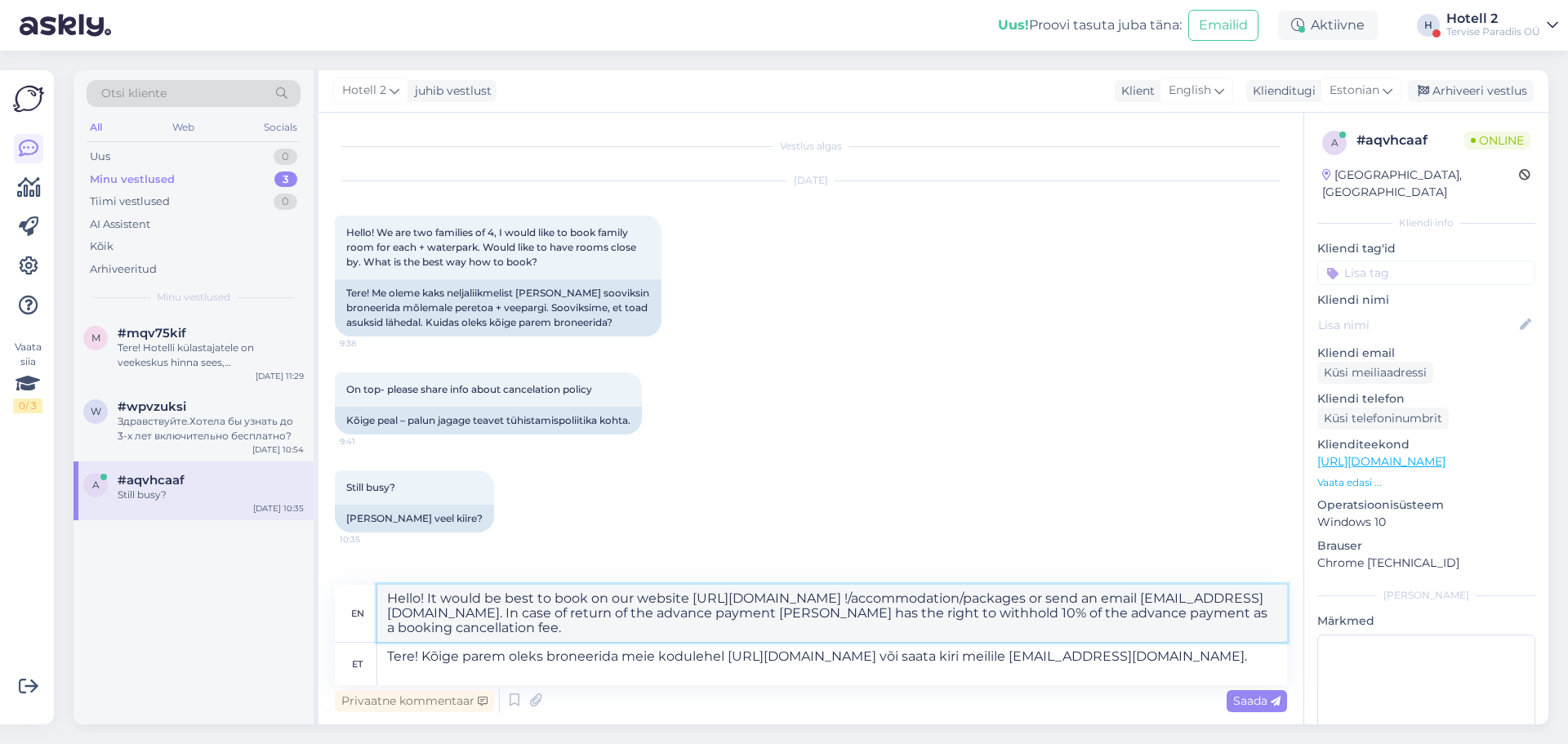
click at [747, 615] on textarea "Hello! It would be best to book on our website [URL][DOMAIN_NAME] !/accommodati…" at bounding box center [832, 613] width 910 height 57
click at [1223, 604] on textarea "Hello! It would be best to book on our website [URL][DOMAIN_NAME] !/accommodati…" at bounding box center [832, 613] width 910 height 57
drag, startPoint x: 748, startPoint y: 614, endPoint x: 547, endPoint y: 619, distance: 201.1
click at [547, 619] on textarea "Hello! It would be best to book on our website [URL][DOMAIN_NAME] !/accommodati…" at bounding box center [832, 613] width 910 height 57
click at [563, 621] on textarea "Hello! It would be best to book on our website [URL][DOMAIN_NAME] !/accommodati…" at bounding box center [832, 613] width 910 height 57
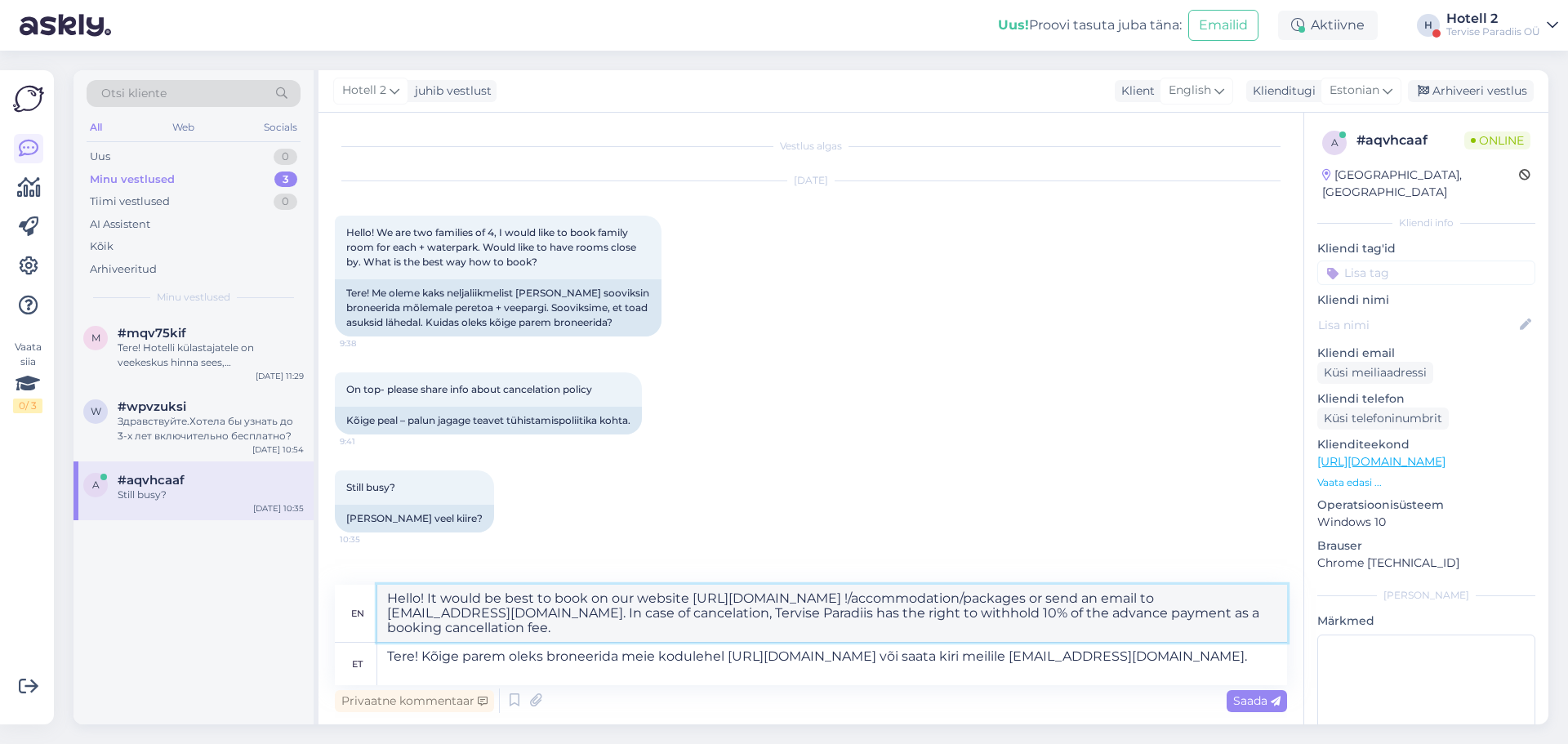
click at [584, 615] on textarea "Hello! It would be best to book on our website [URL][DOMAIN_NAME] !/accommodati…" at bounding box center [832, 613] width 910 height 57
type textarea "Hello! It would be best to book on our website [URL][DOMAIN_NAME] !/accommodati…"
click at [1252, 705] on span "Saada" at bounding box center [1257, 700] width 48 height 14
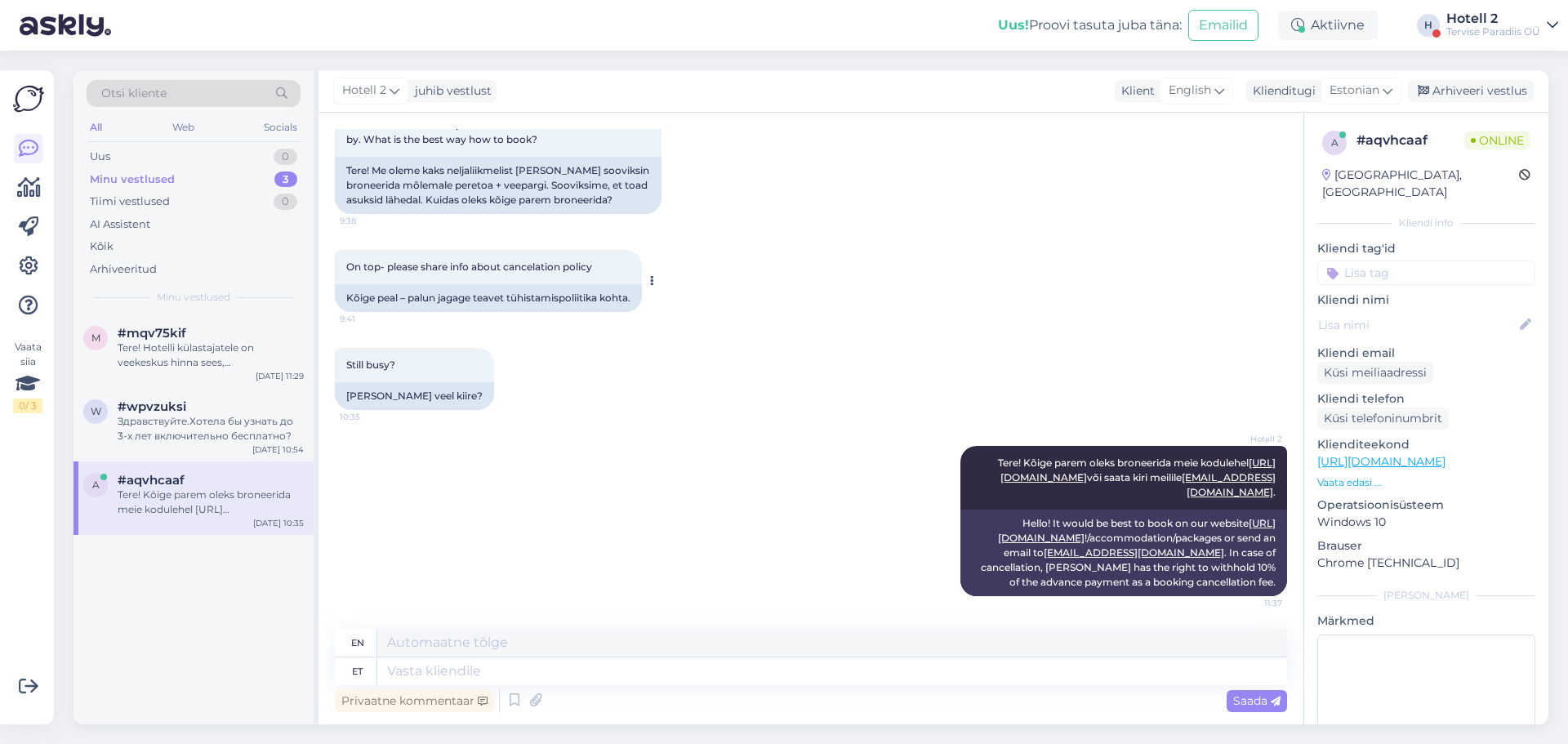
scroll to position [0, 0]
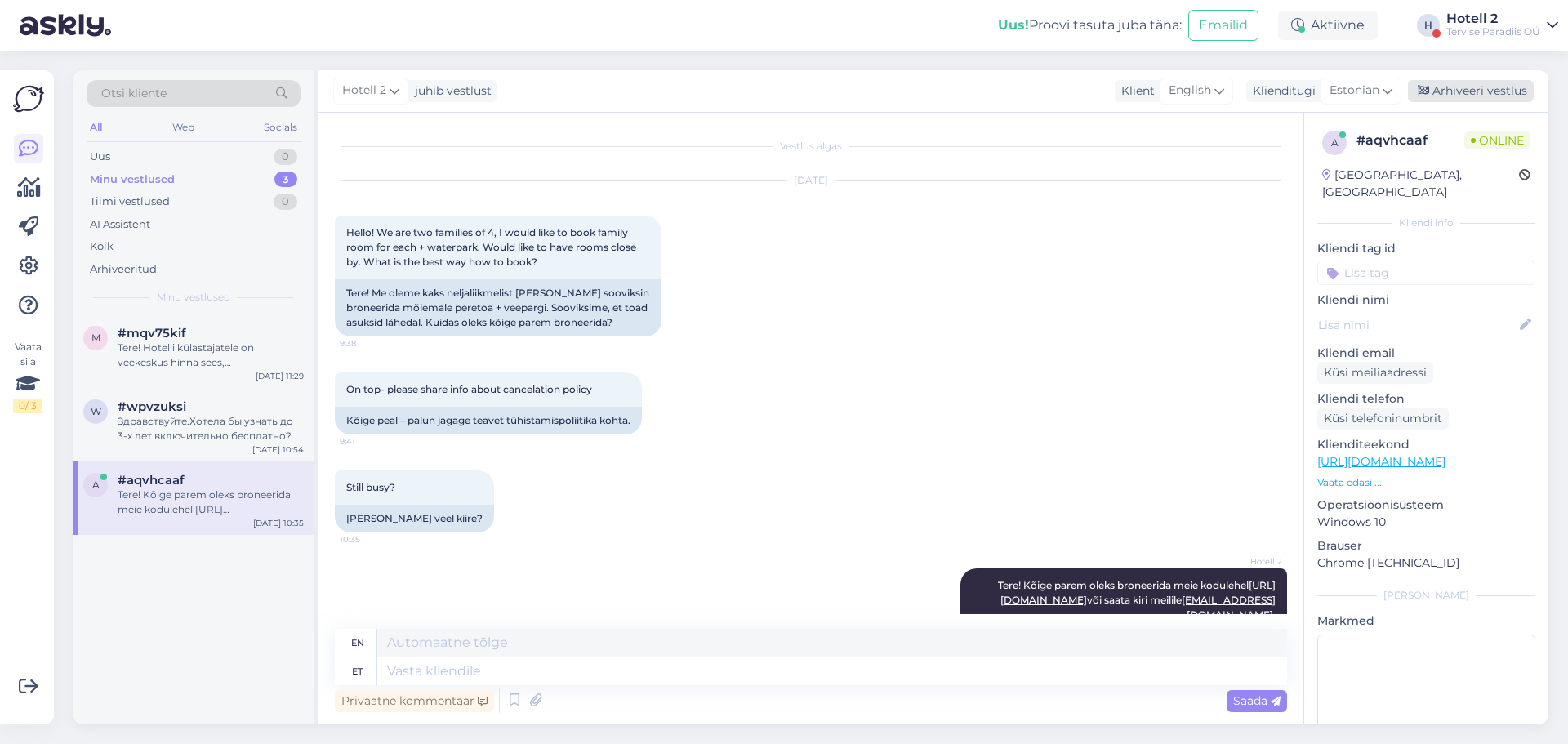
click at [1463, 82] on div "Arhiveeri vestlus" at bounding box center [1471, 90] width 126 height 22
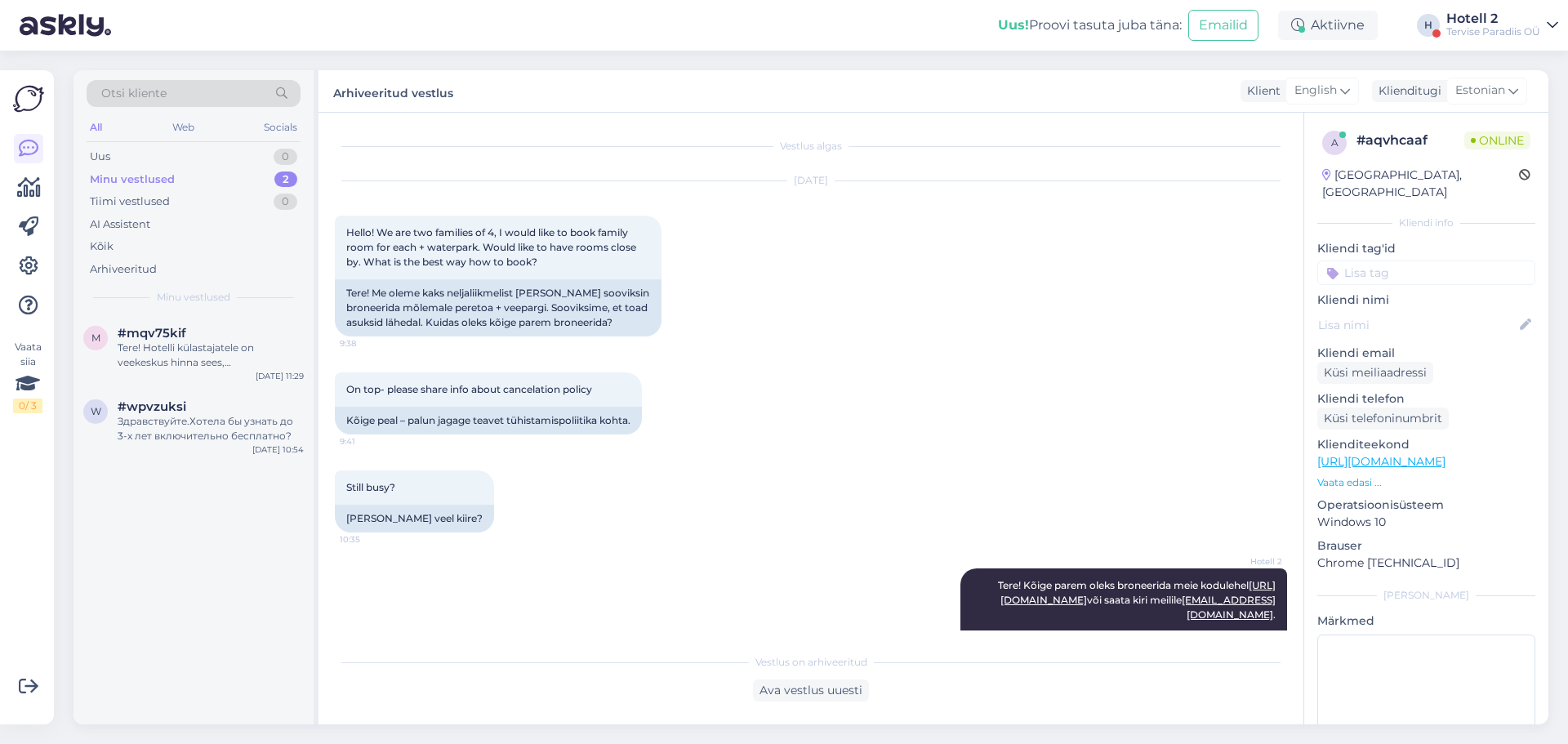
click at [214, 177] on div "Minu vestlused 2" at bounding box center [193, 180] width 214 height 23
click at [269, 350] on div "Tere! Hotelli külastajatele on veekeskus hinna sees, [PERSON_NAME] ise valinud …" at bounding box center [210, 355] width 186 height 30
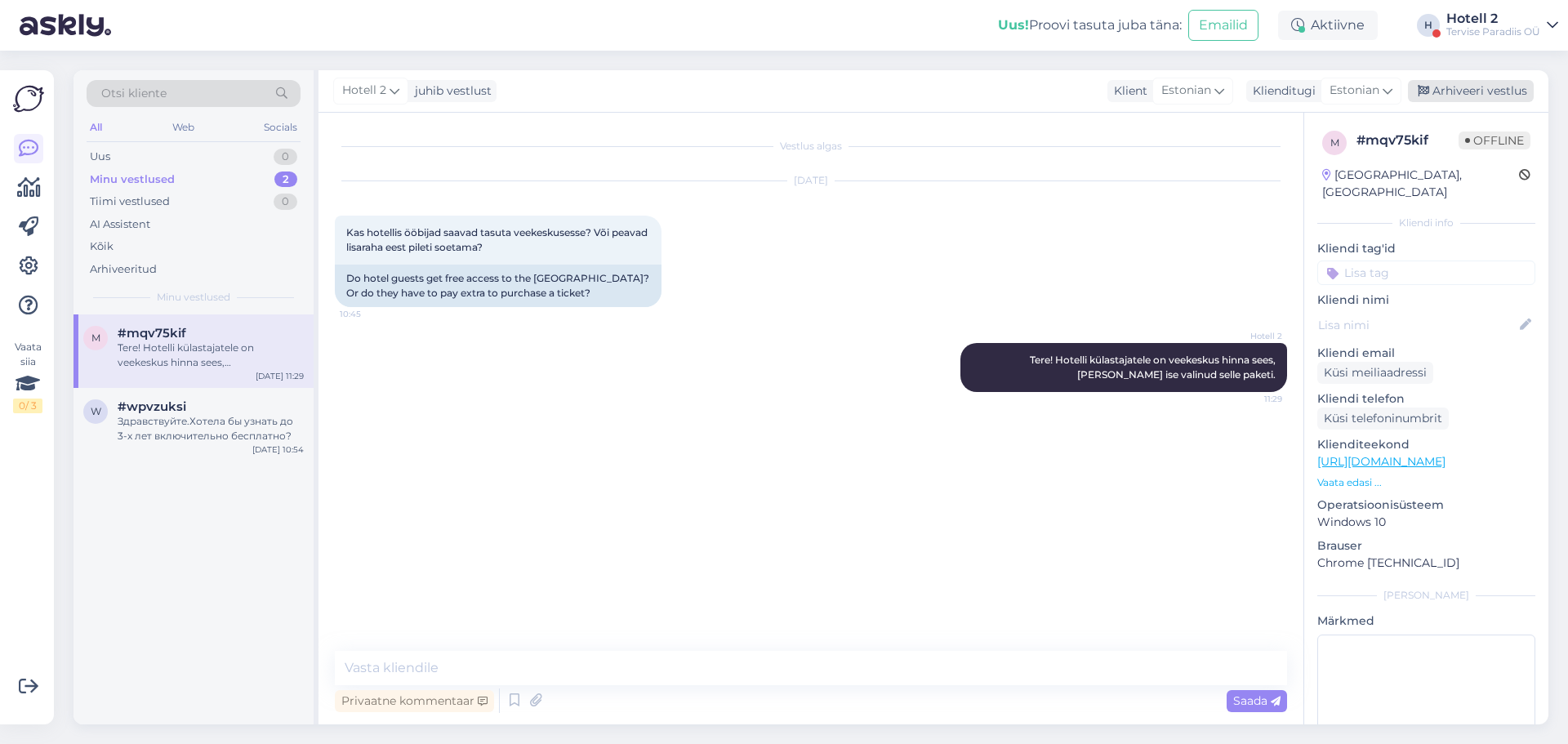
click at [1493, 94] on div "Arhiveeri vestlus" at bounding box center [1471, 90] width 126 height 22
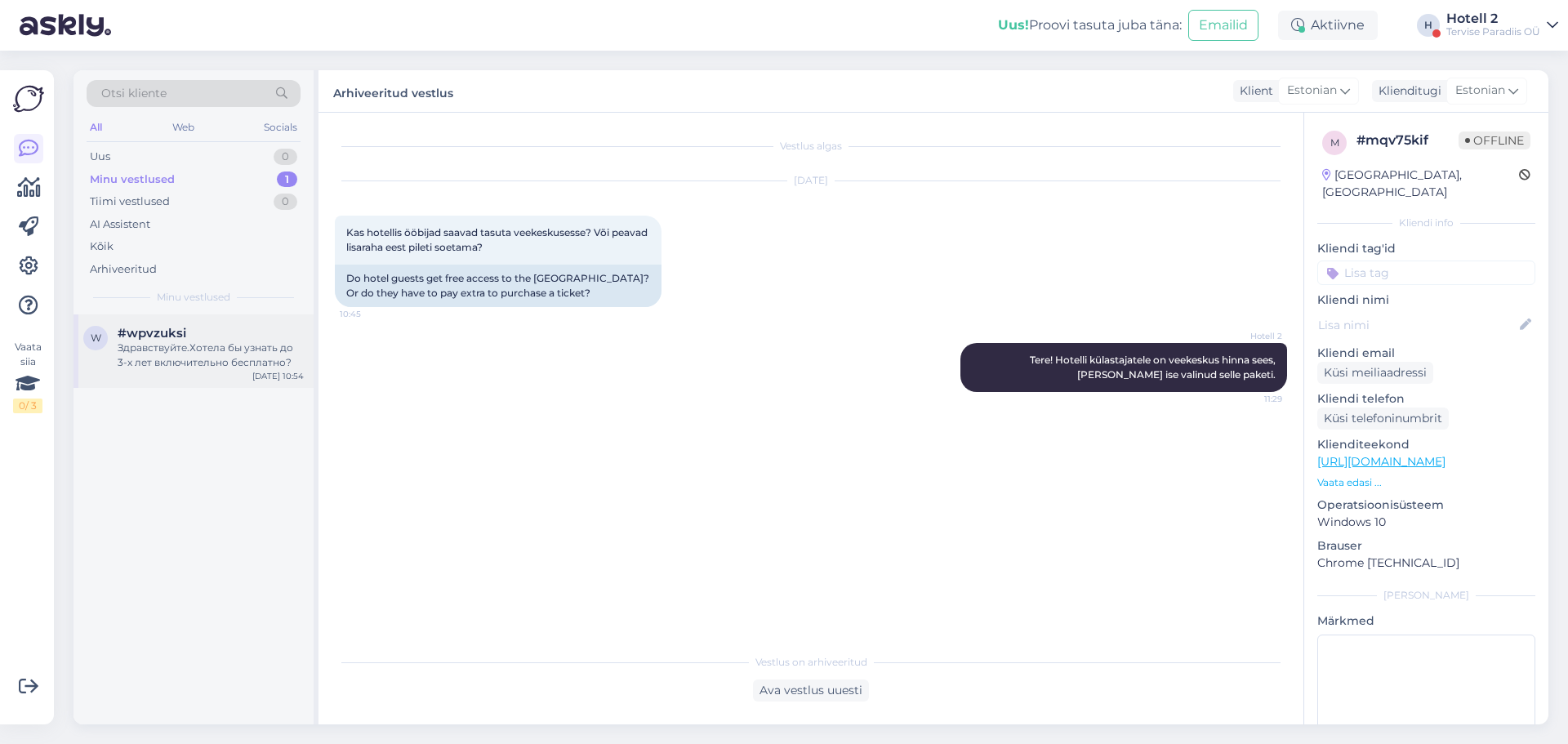
click at [226, 366] on div "Здравствуйте.Хотела бы узнать до 3-х лет включительно бесплатно?" at bounding box center [210, 355] width 186 height 30
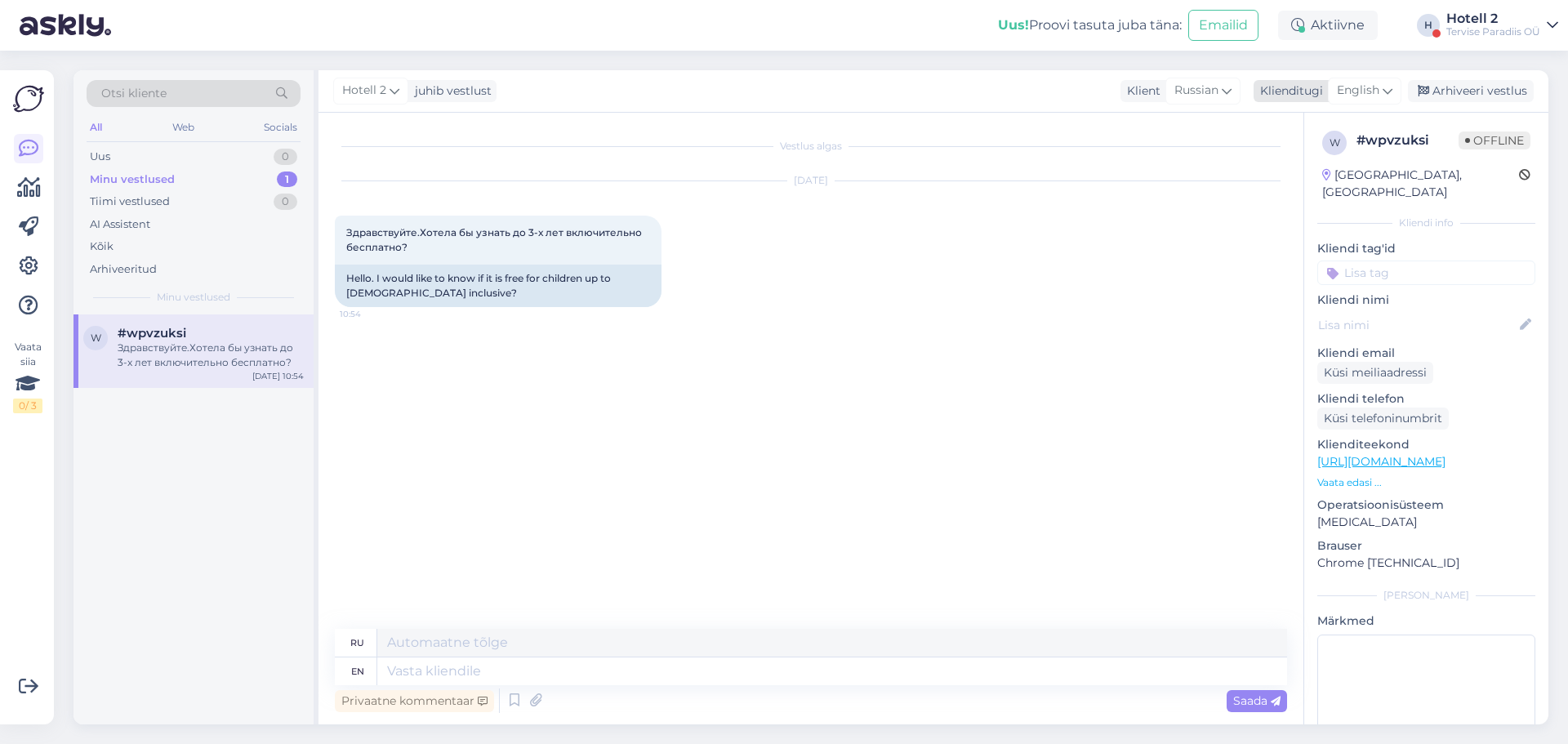
click at [1369, 83] on span "English" at bounding box center [1358, 90] width 43 height 18
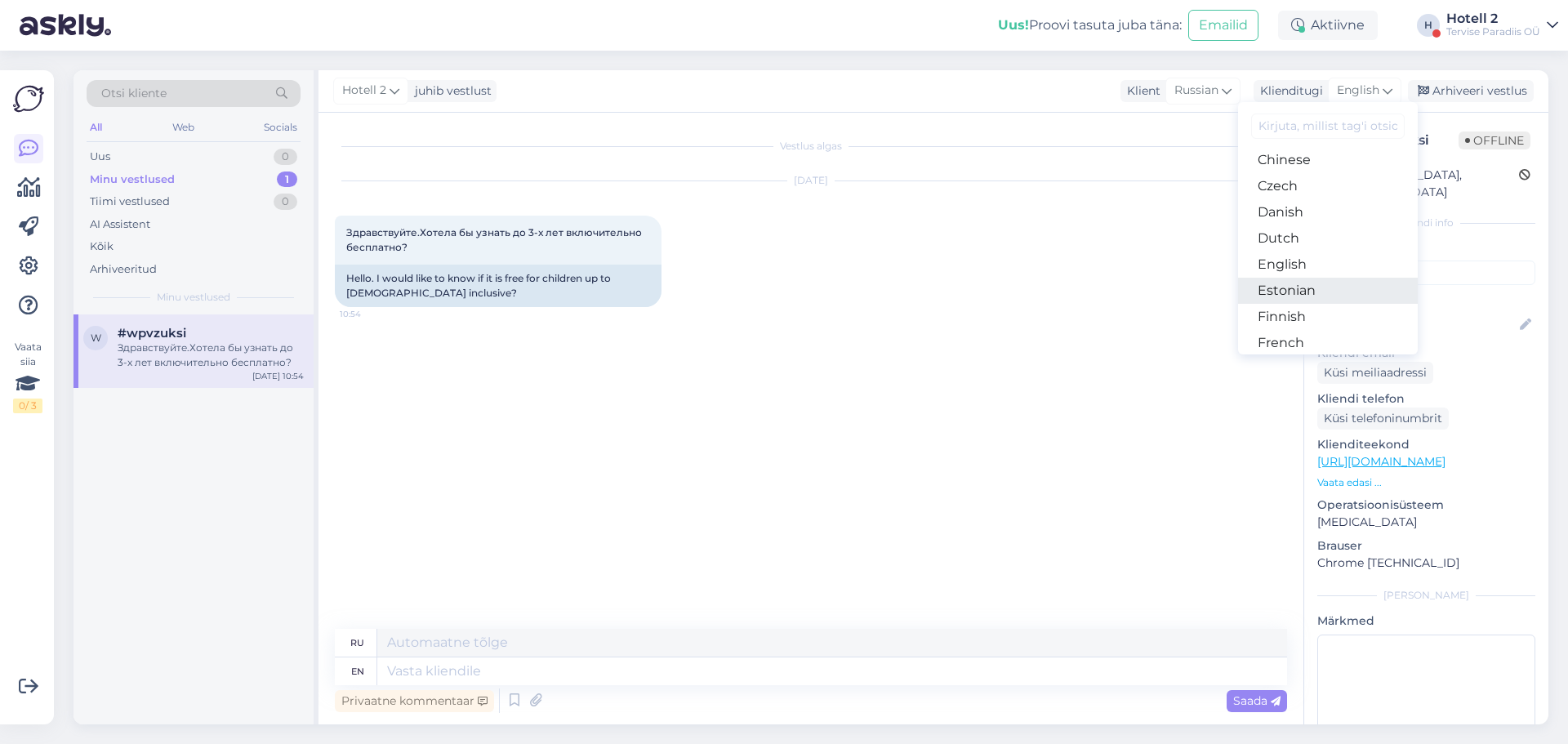
click at [1316, 294] on link "Estonian" at bounding box center [1328, 291] width 180 height 26
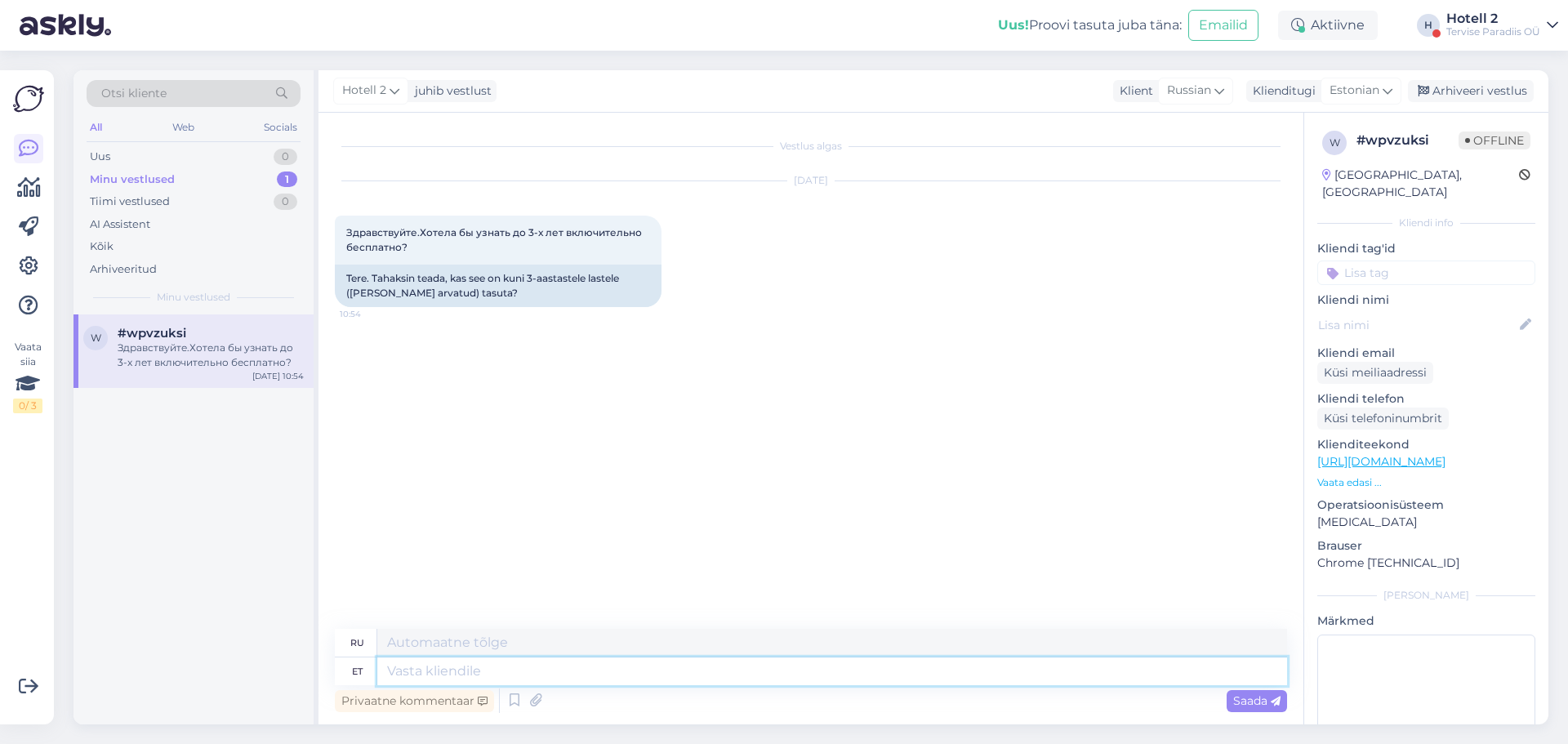
click at [650, 673] on textarea at bounding box center [832, 671] width 910 height 28
type textarea "Tere!"
type textarea "Привет"
type textarea "Tere!"
type textarea "Привет!"
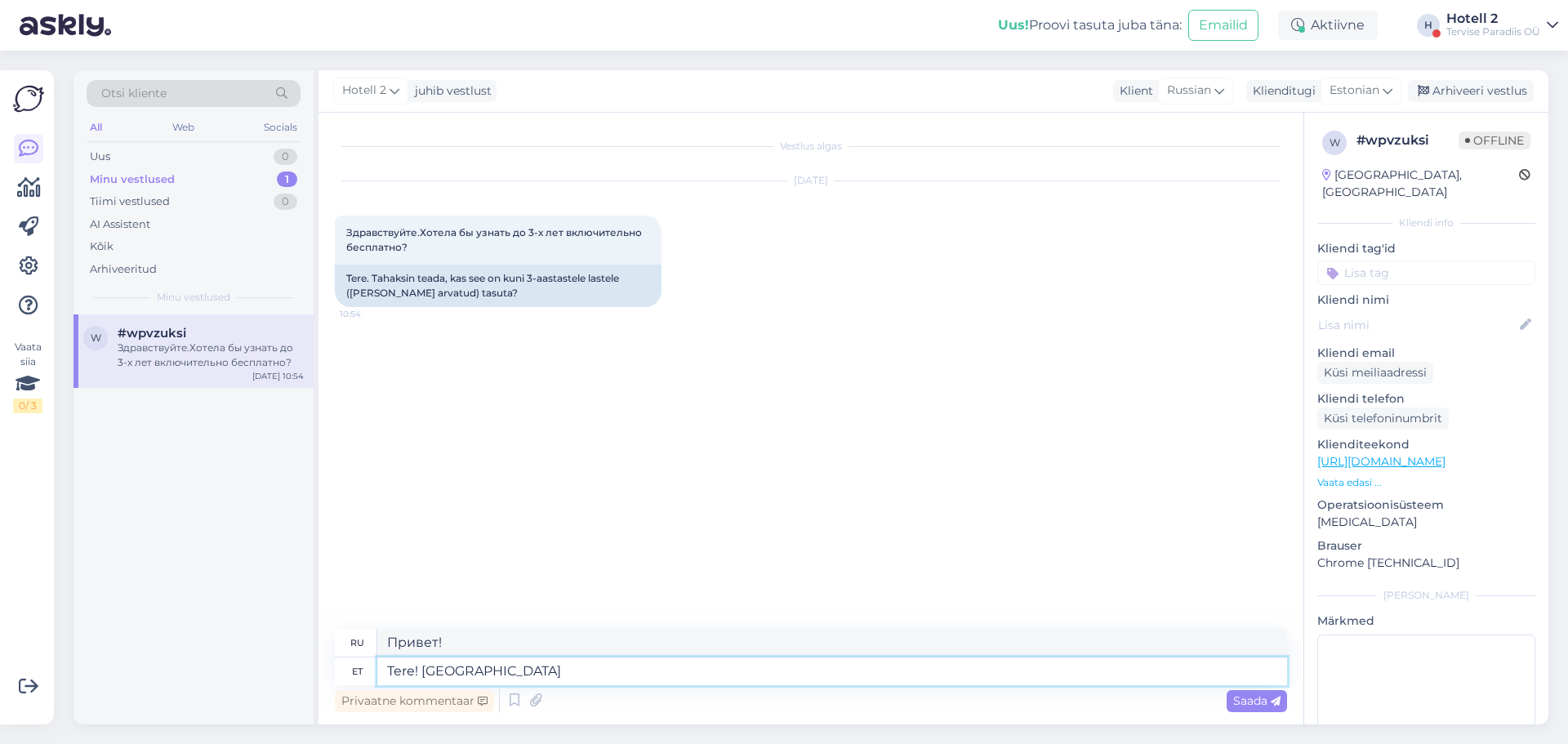
type textarea "Tere! [GEOGRAPHIC_DATA]"
type textarea "Здравствуйте! Пожалуйста."
type textarea "Tere! Palun täpsustage, m"
type textarea "Здравствуйте! Пожалуйста, уточните,"
type textarea "Tere! Palun täpsustage, mis"
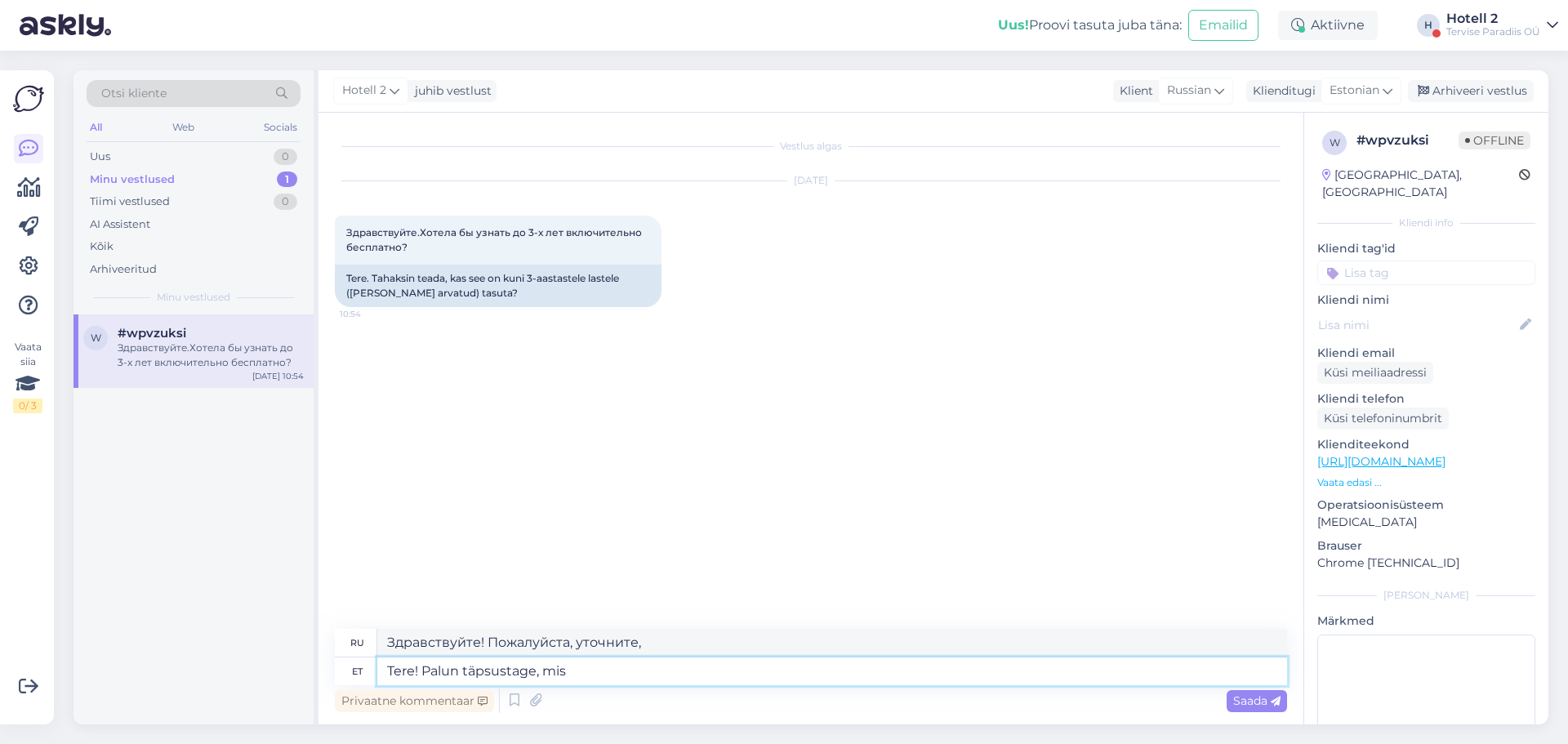
type textarea "Здравствуйте! Пожалуйста, уточните, что именно"
drag, startPoint x: 419, startPoint y: 243, endPoint x: 343, endPoint y: 228, distance: 77.5
click at [343, 228] on div "Здравствуйте.Хотела бы узнать до 3-х лет включительно бесплатно? 10:54" at bounding box center [498, 239] width 327 height 49
copy span "Здравствуйте.Хотела бы узнать до 3-х лет включительно бесплатно?"
click at [603, 669] on textarea "Tere! Palun täpsustage, mis" at bounding box center [832, 671] width 910 height 28
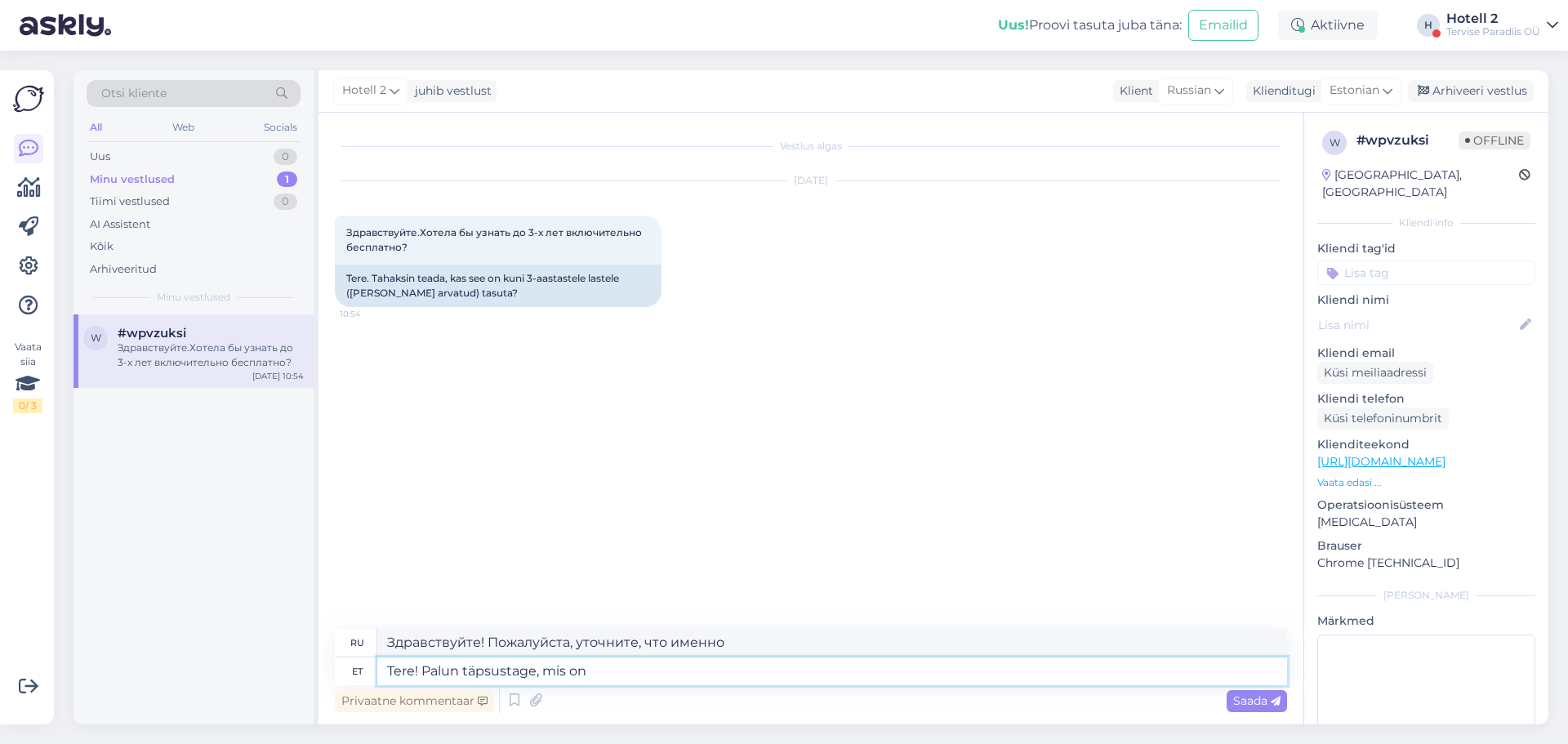
type textarea "Tere! Palun täpsustage, mis on"
type textarea "Здравствуйте! Пожалуйста, уточните, что такое"
type textarea "Tere! Palun täpsustage, mis on t"
type textarea "Здравствуйте! Пожалуйста, уточните, что такое t"
type textarea "Tere! Palun täpsustage, mis on"
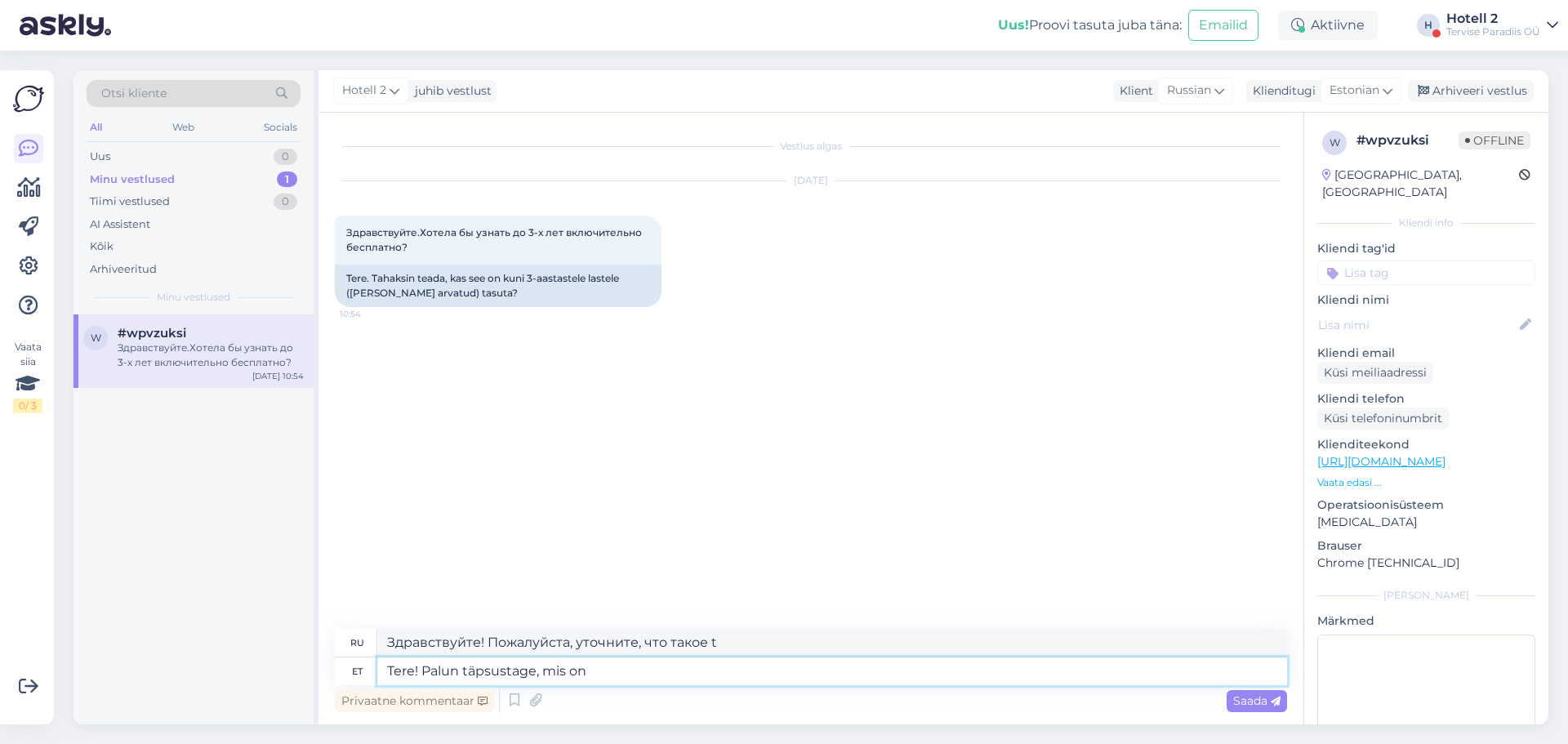
type textarea "Здравствуйте! Пожалуйста, уточните, что такое"
type textarea "Tere! Palun täpsustage, mis on tasuta?"
type textarea "Здравствуйте! Уточните, пожалуйста, что именно бесплатно?"
type textarea "Tere! Palun täpsustage, mis on tasuta?"
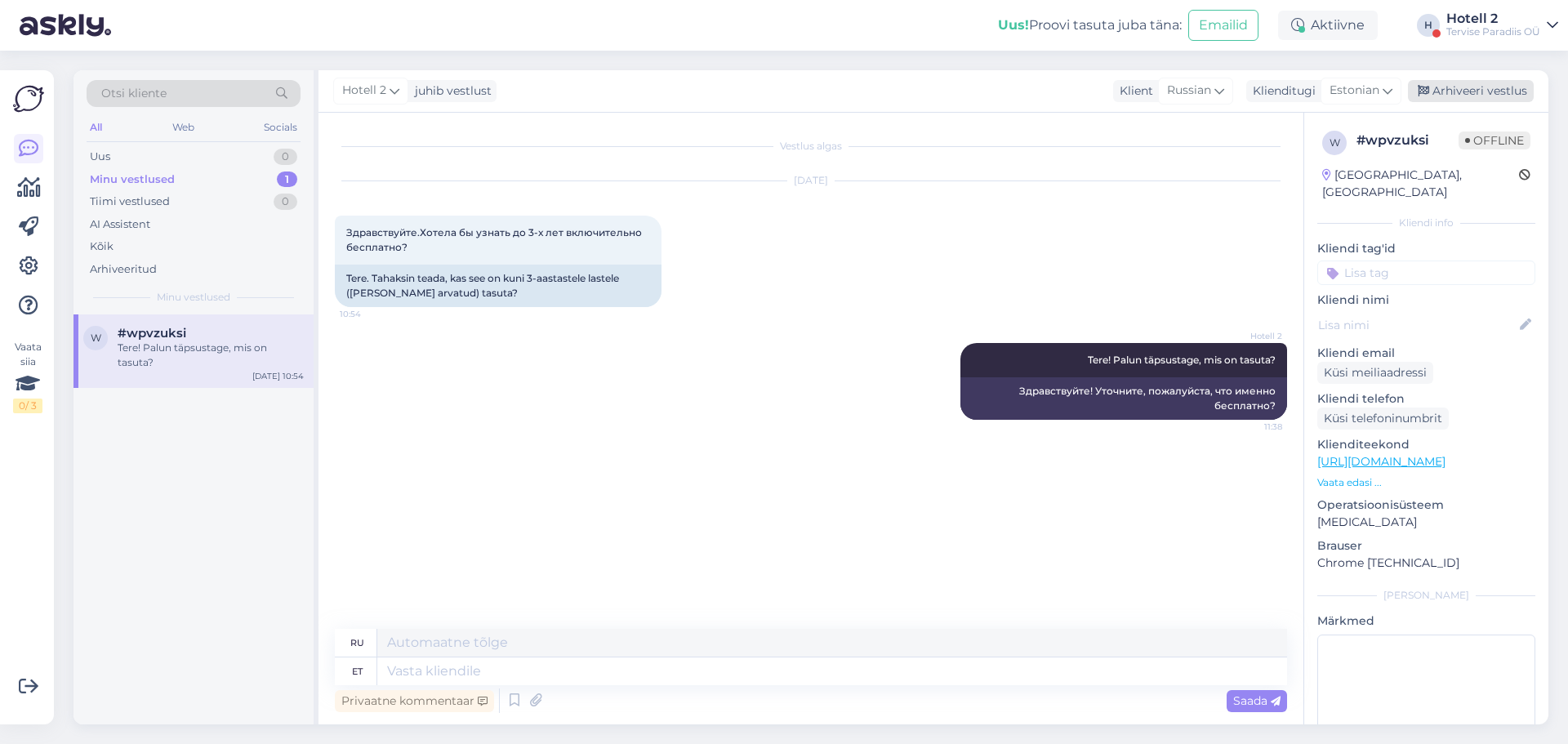
click at [1432, 96] on div "Arhiveeri vestlus" at bounding box center [1471, 90] width 126 height 22
